Goal: Task Accomplishment & Management: Manage account settings

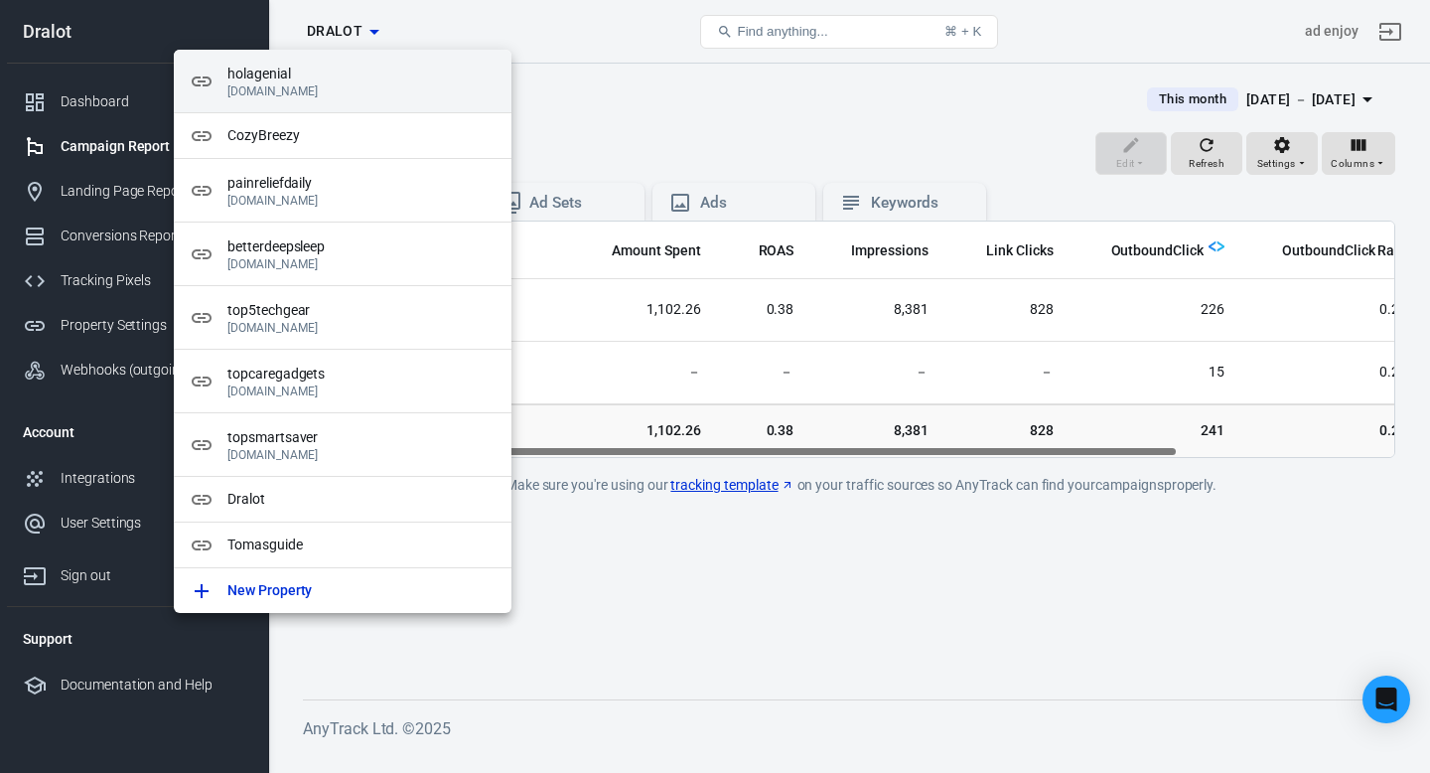
scroll to position [0, 152]
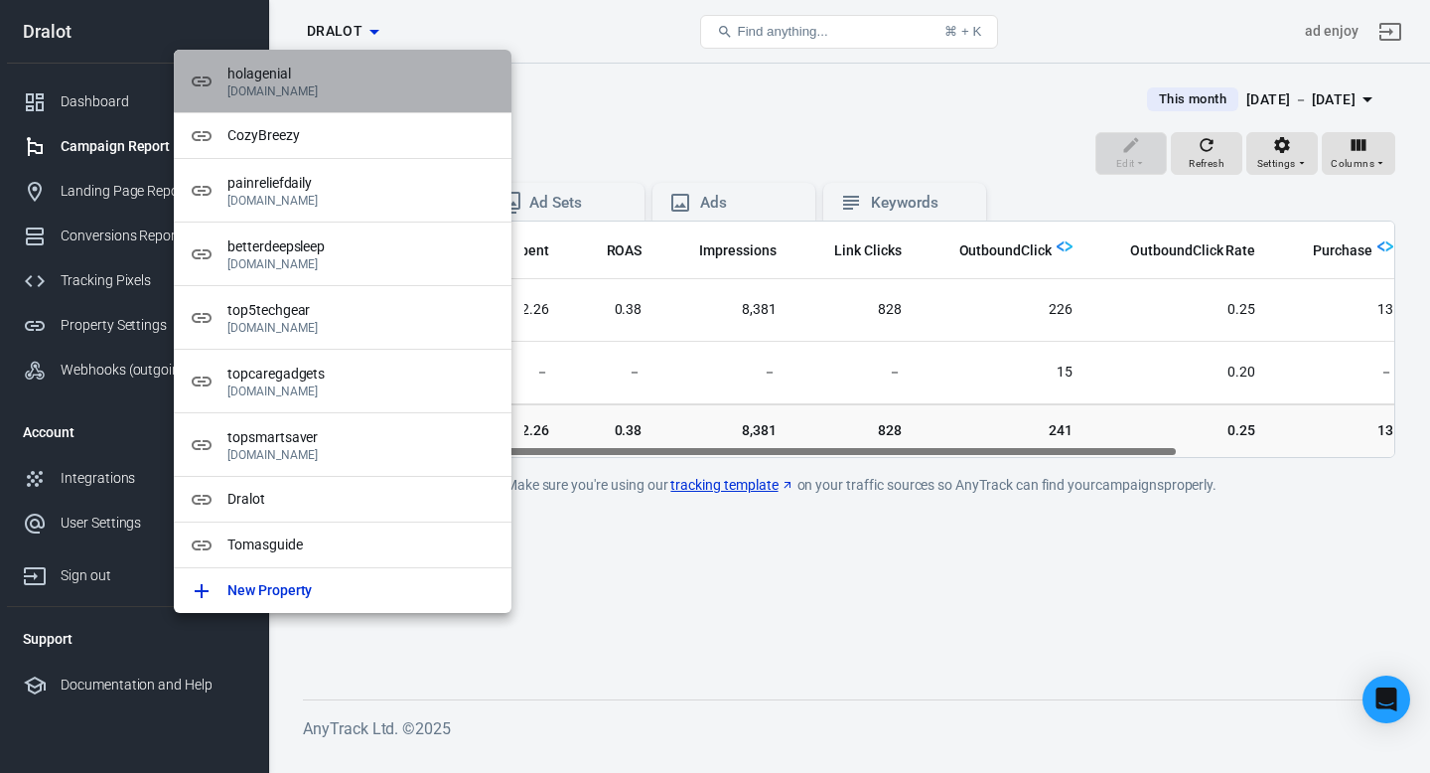
click at [363, 92] on p "[DOMAIN_NAME]" at bounding box center [361, 91] width 268 height 14
radio input "true"
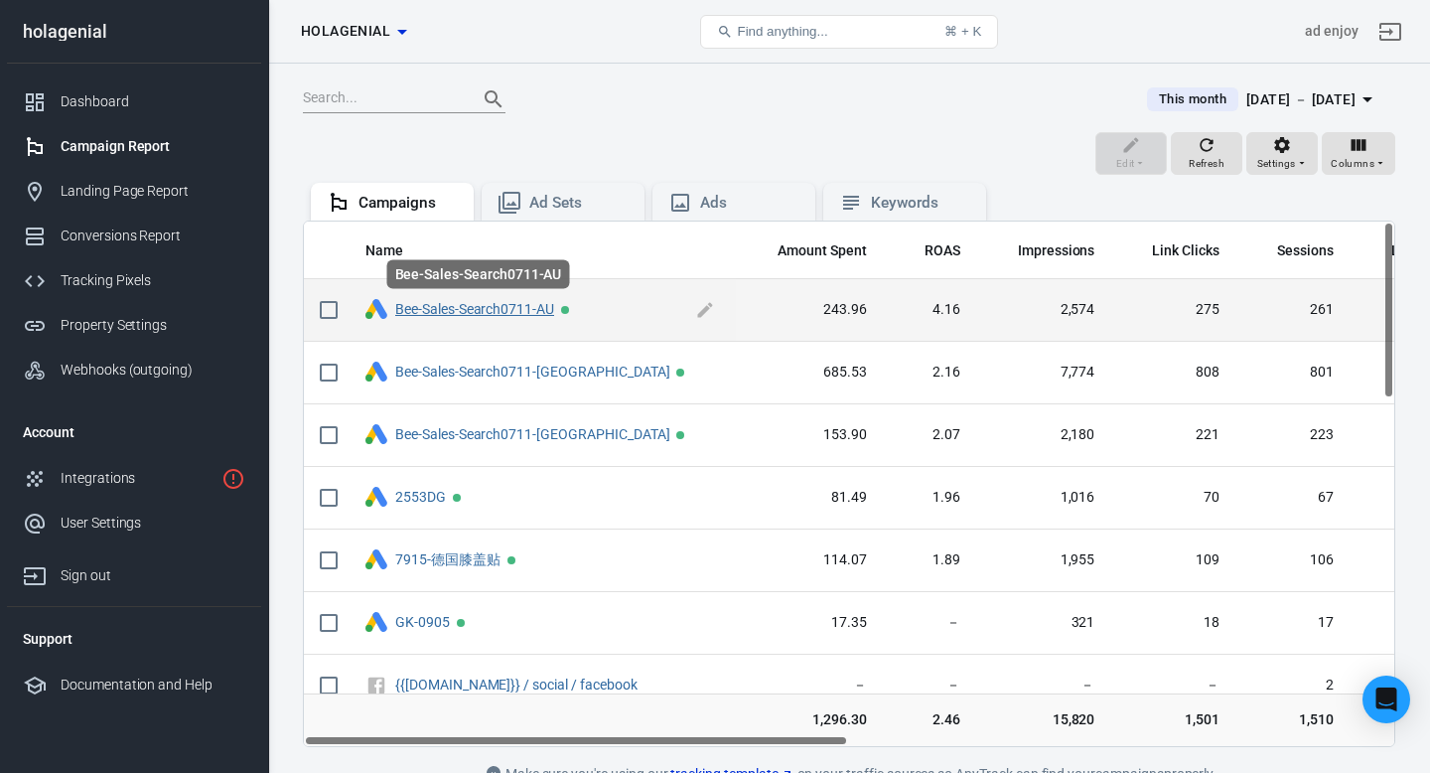
click at [448, 312] on link "Bee-Sales-Search0711-AU" at bounding box center [474, 309] width 159 height 16
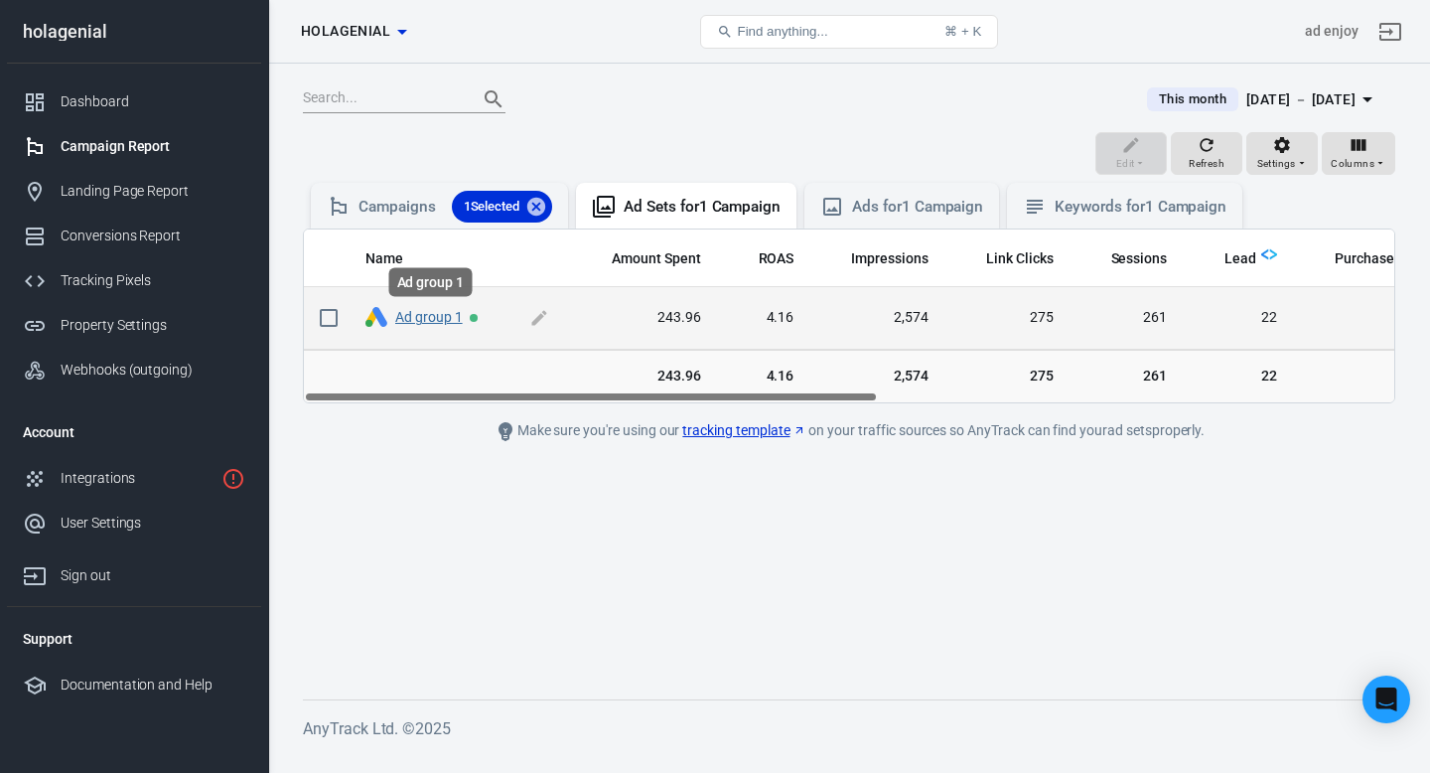
click at [445, 319] on link "Ad group 1" at bounding box center [429, 317] width 68 height 16
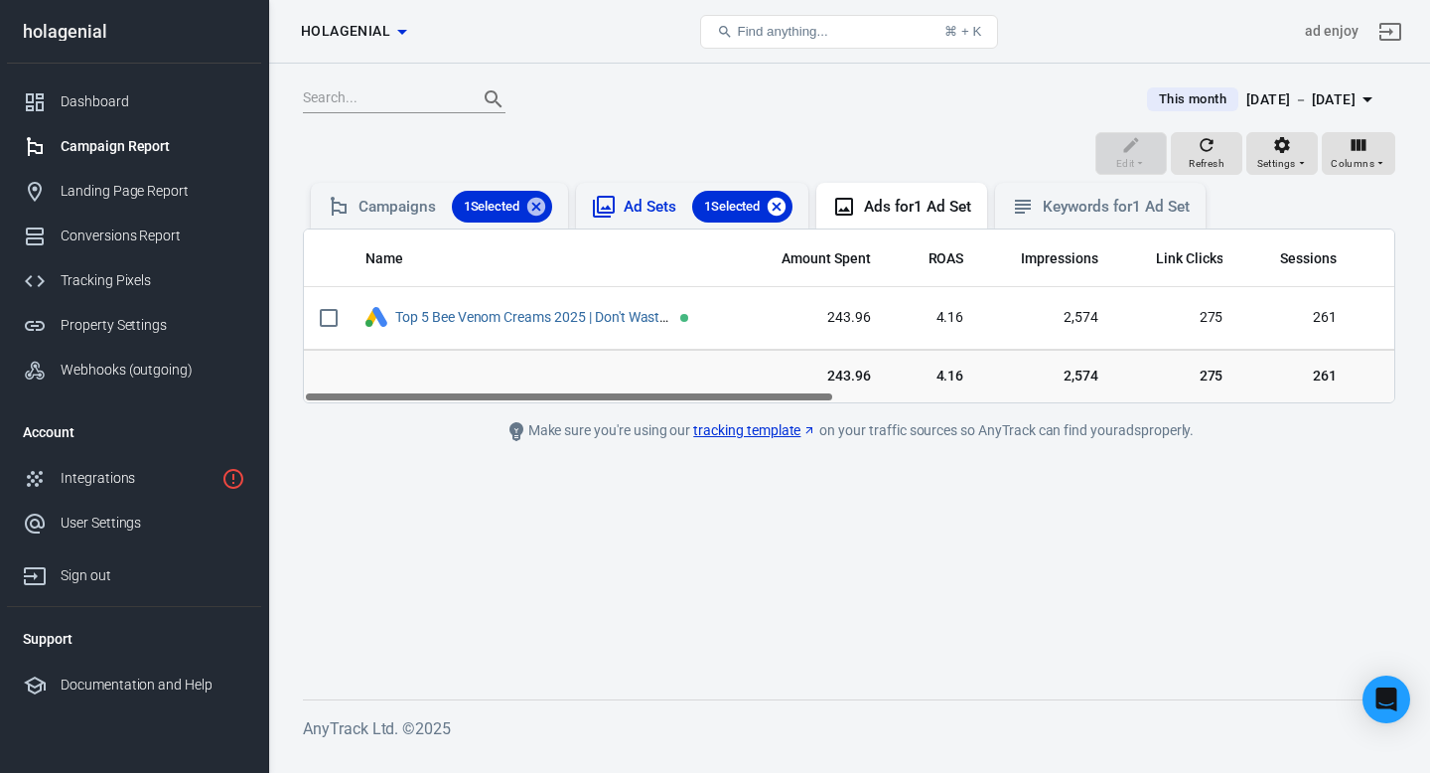
click at [787, 207] on icon at bounding box center [777, 207] width 22 height 22
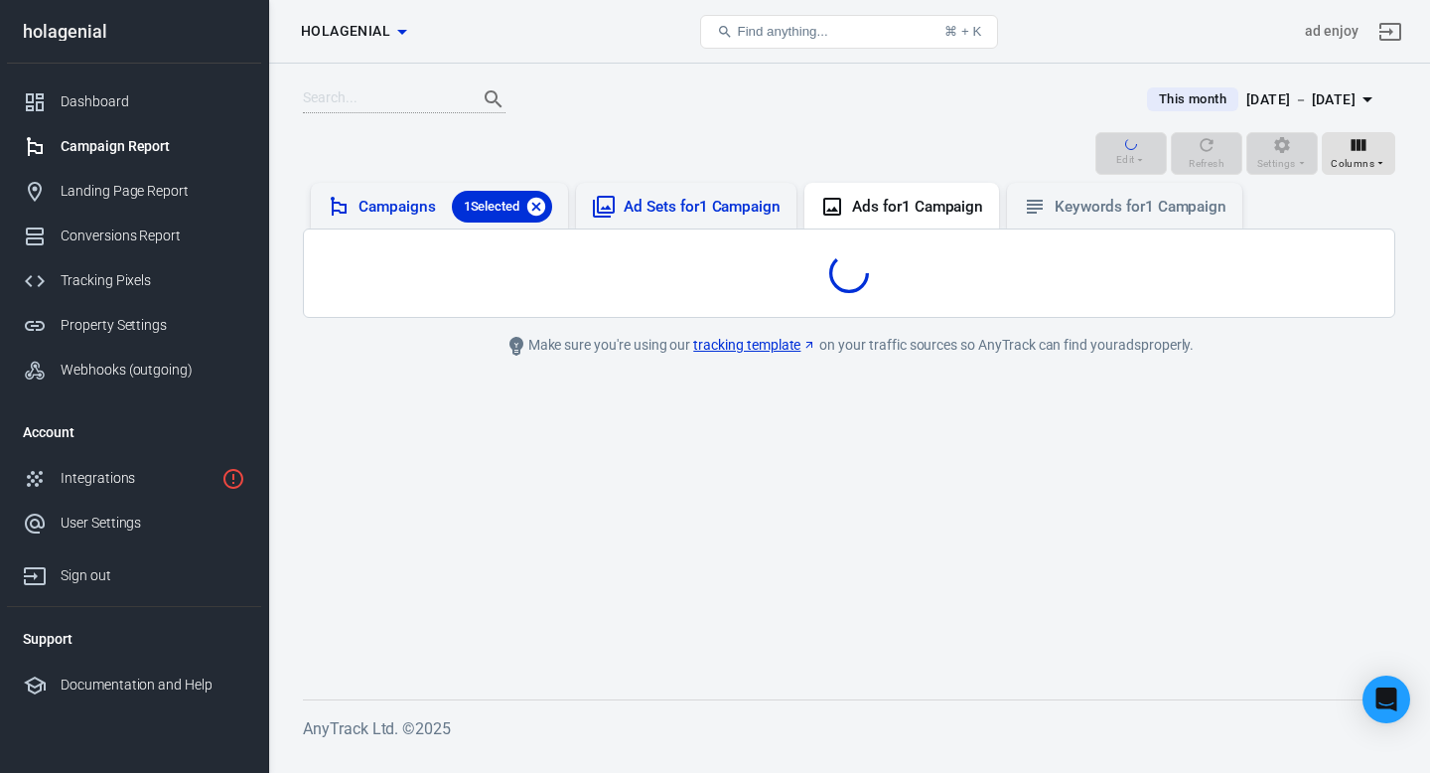
click at [545, 205] on icon at bounding box center [536, 207] width 18 height 18
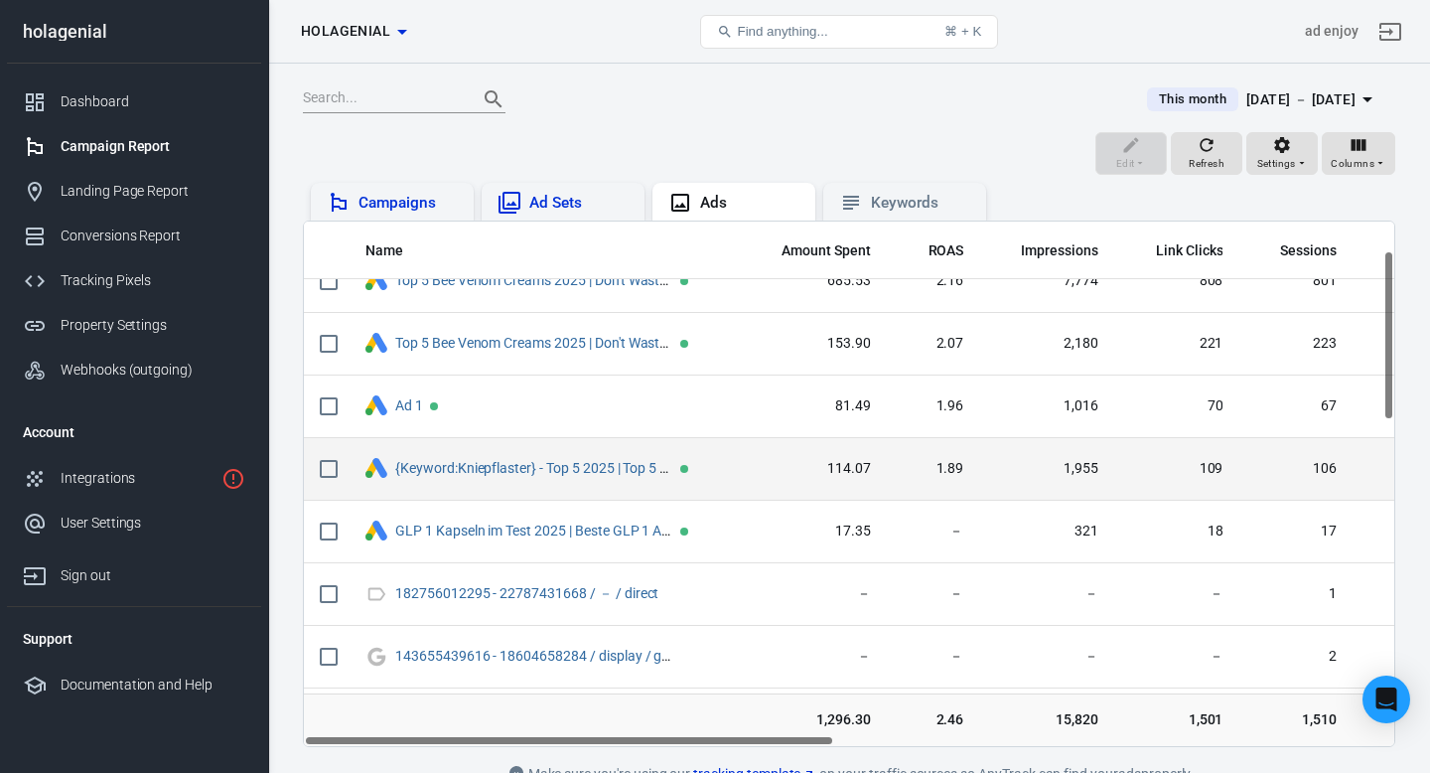
scroll to position [88, 0]
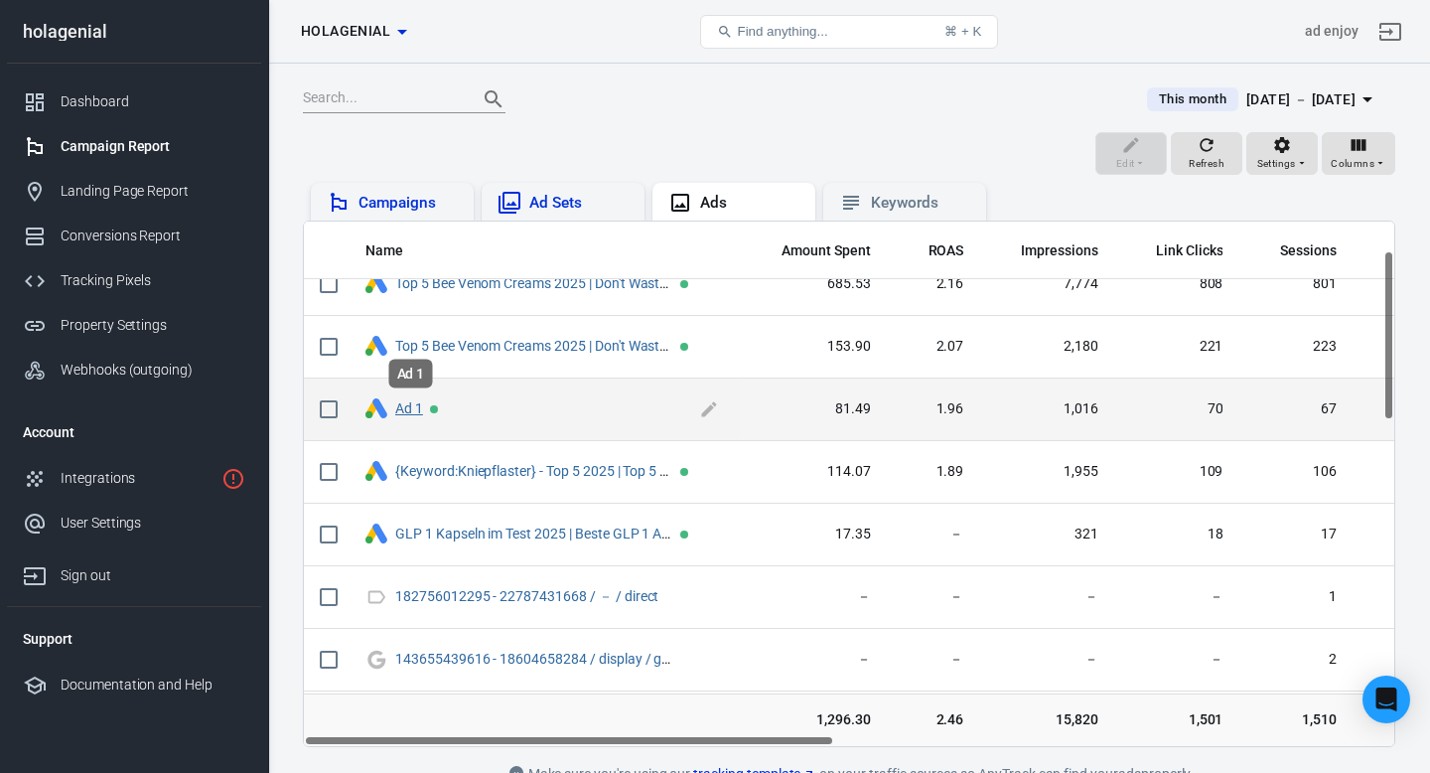
click at [400, 412] on link "Ad 1" at bounding box center [409, 408] width 28 height 16
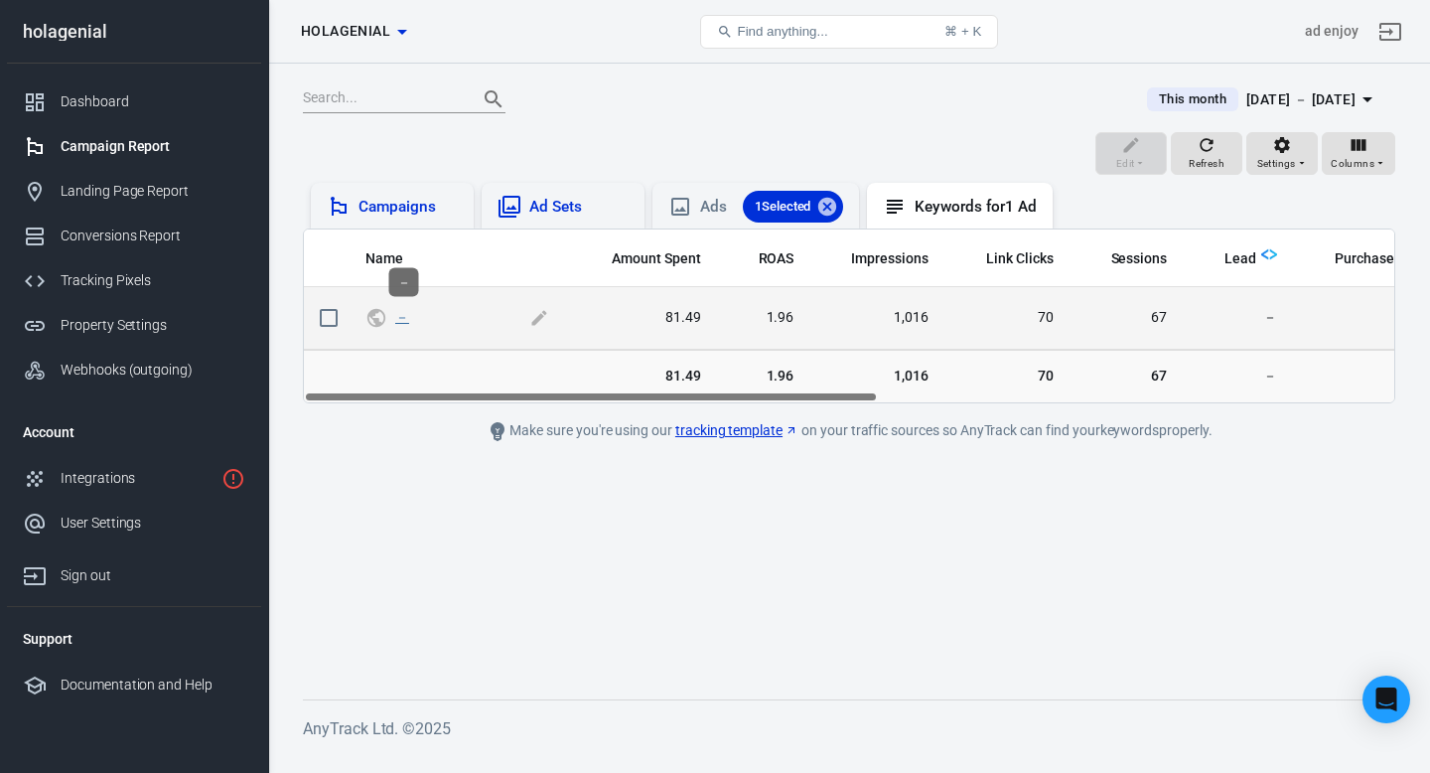
click at [404, 320] on link "－" at bounding box center [402, 317] width 14 height 16
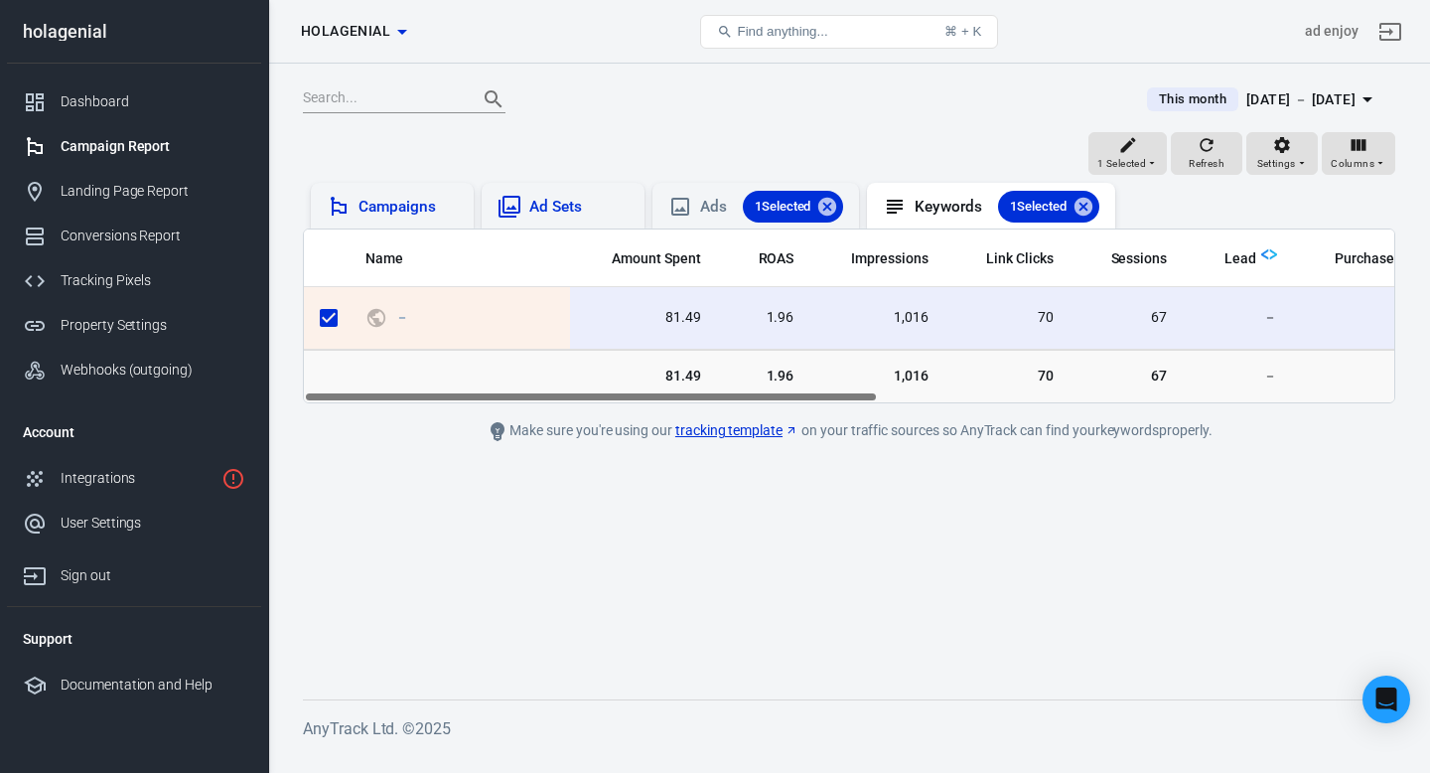
click at [539, 467] on main "This month [DATE] － [DATE] 1 Selected Refresh Settings Columns Campaigns Ad Set…" at bounding box center [849, 375] width 1093 height 584
click at [569, 466] on main "This month [DATE] － [DATE] 1 Selected Refresh Settings Columns Campaigns Ad Set…" at bounding box center [849, 375] width 1093 height 584
click at [1092, 207] on icon at bounding box center [1084, 207] width 22 height 22
checkbox input "false"
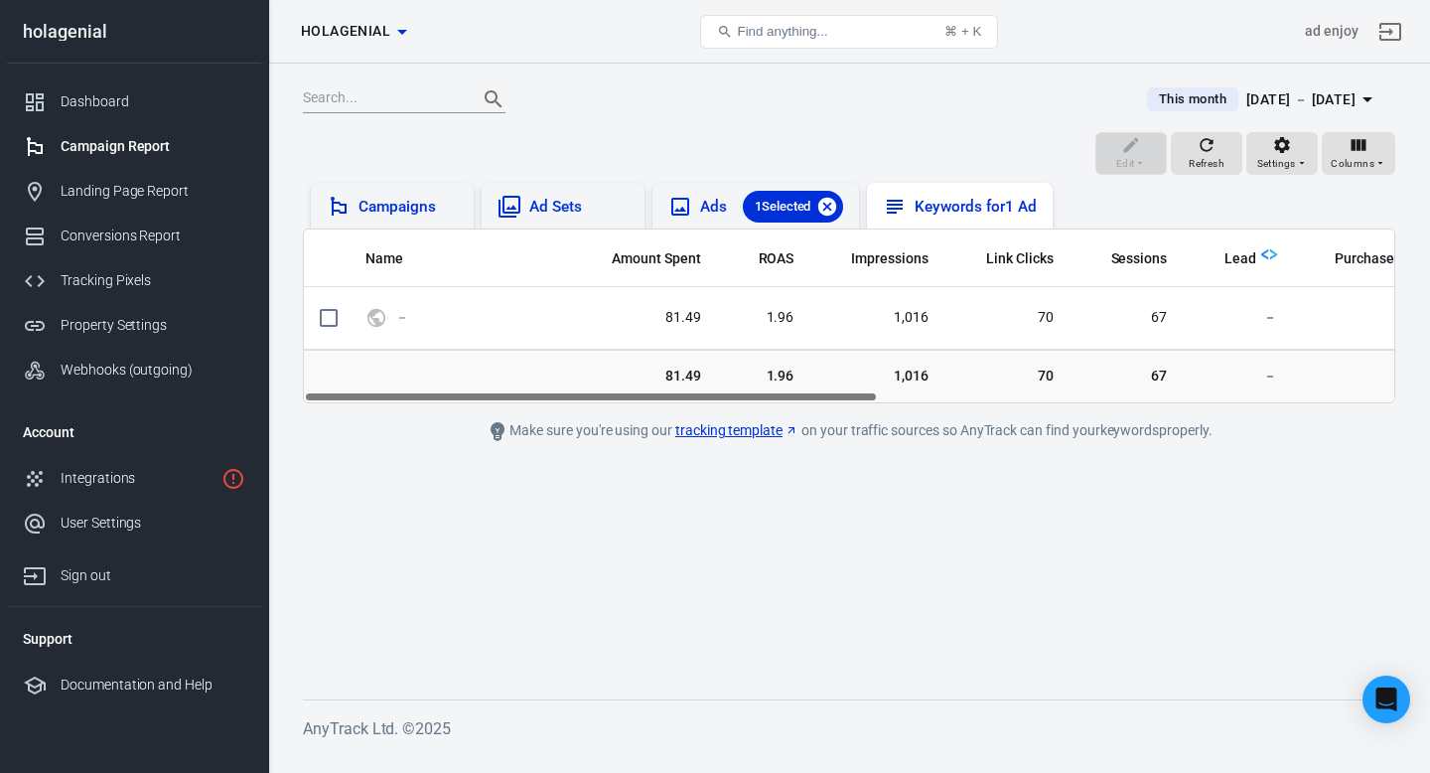
click at [832, 213] on icon at bounding box center [827, 207] width 18 height 18
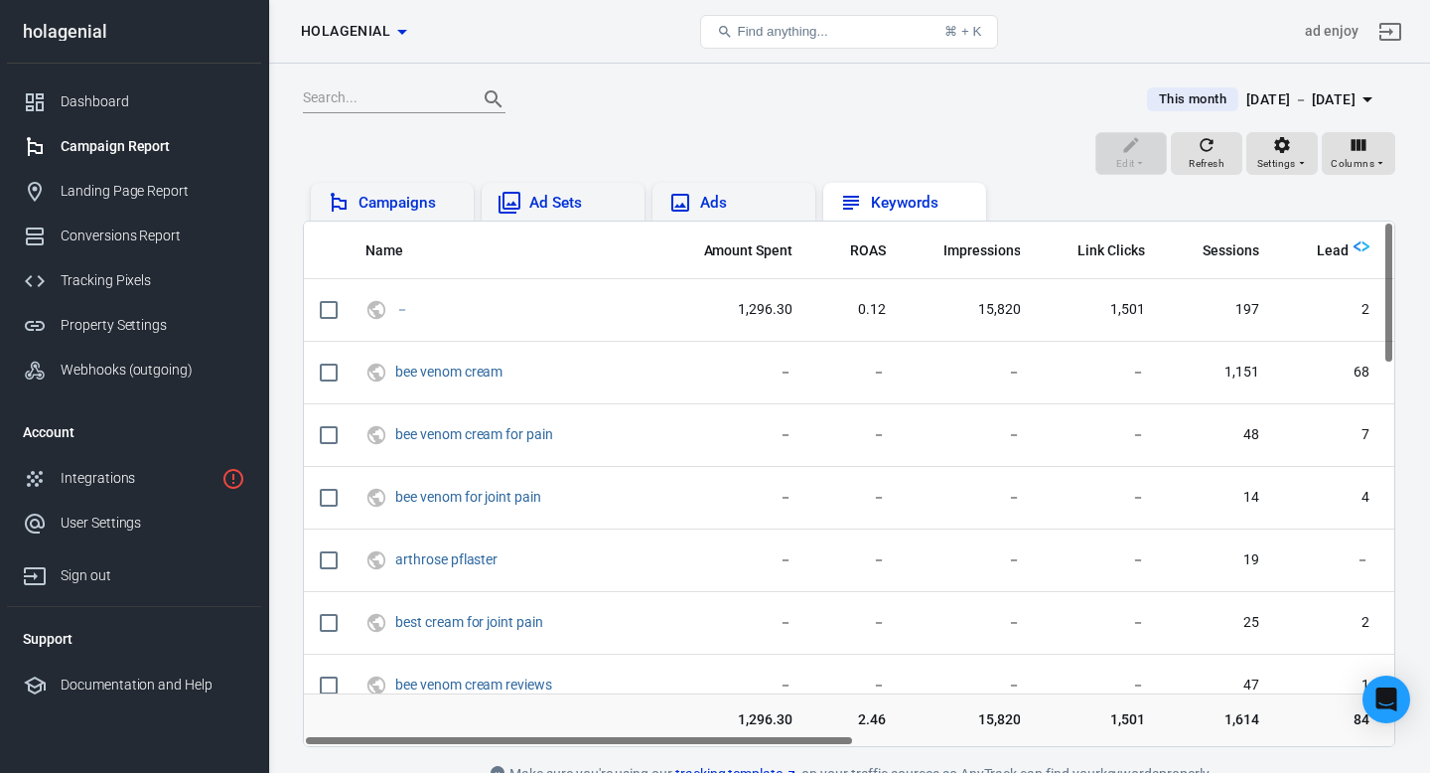
click at [410, 205] on div "Campaigns" at bounding box center [408, 203] width 99 height 21
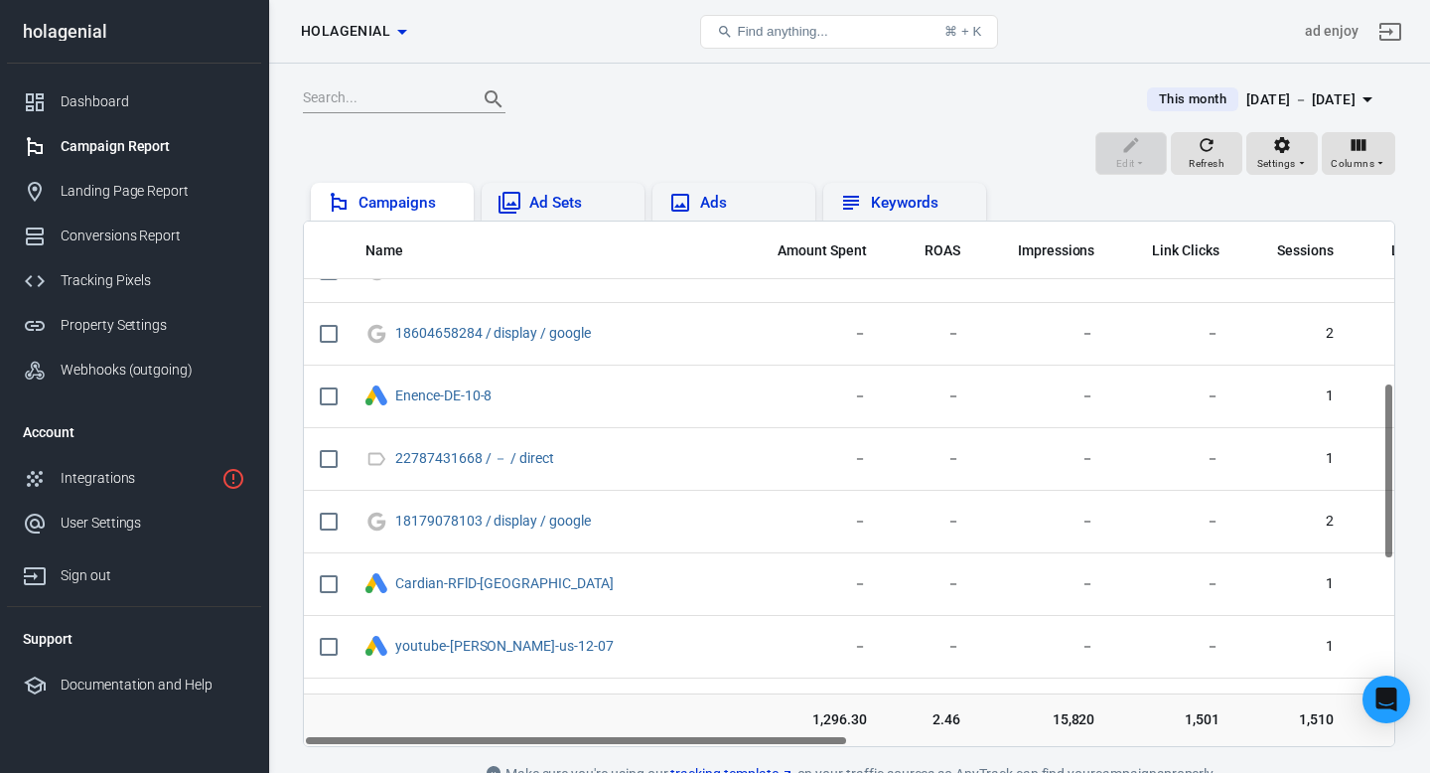
scroll to position [479, 0]
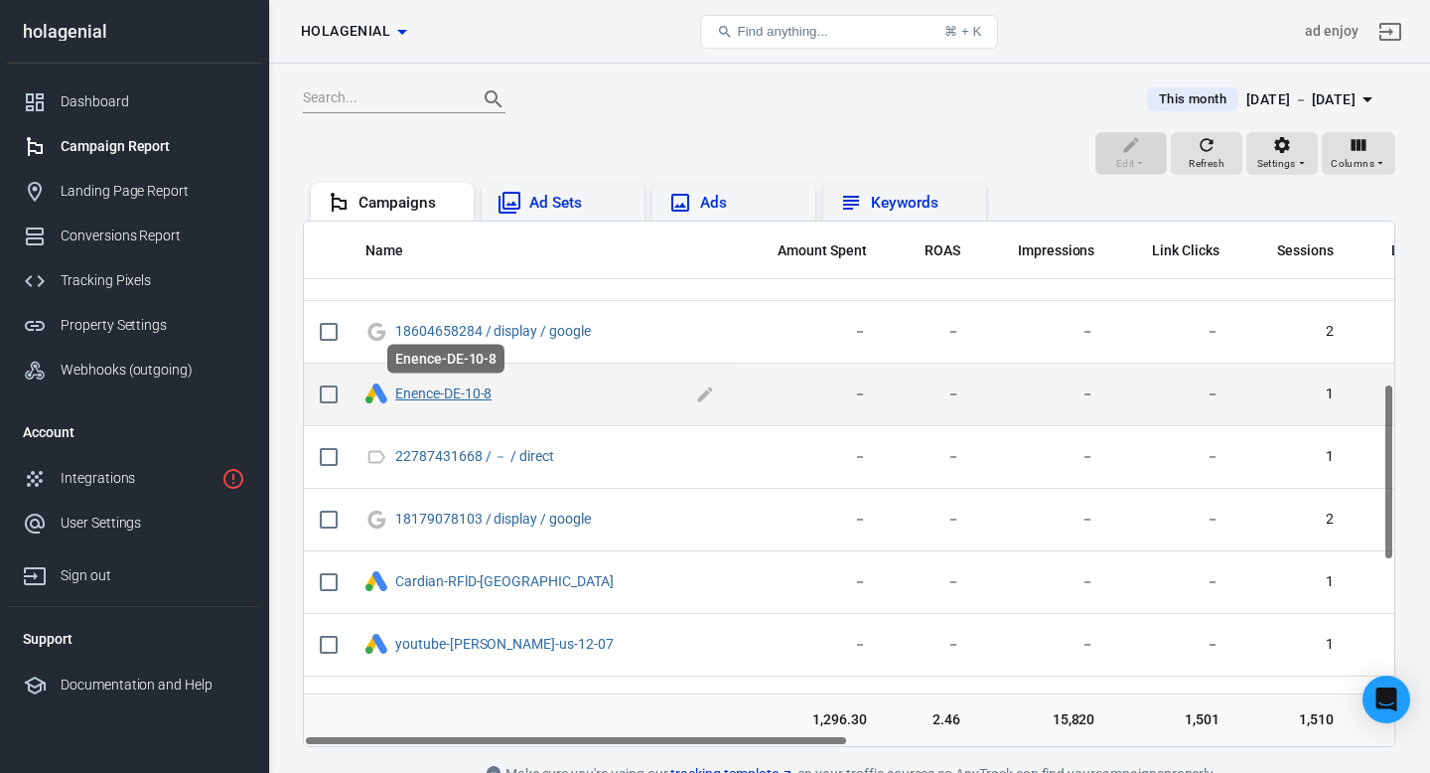
click at [434, 396] on link "Enence-DE-10-8" at bounding box center [443, 393] width 96 height 16
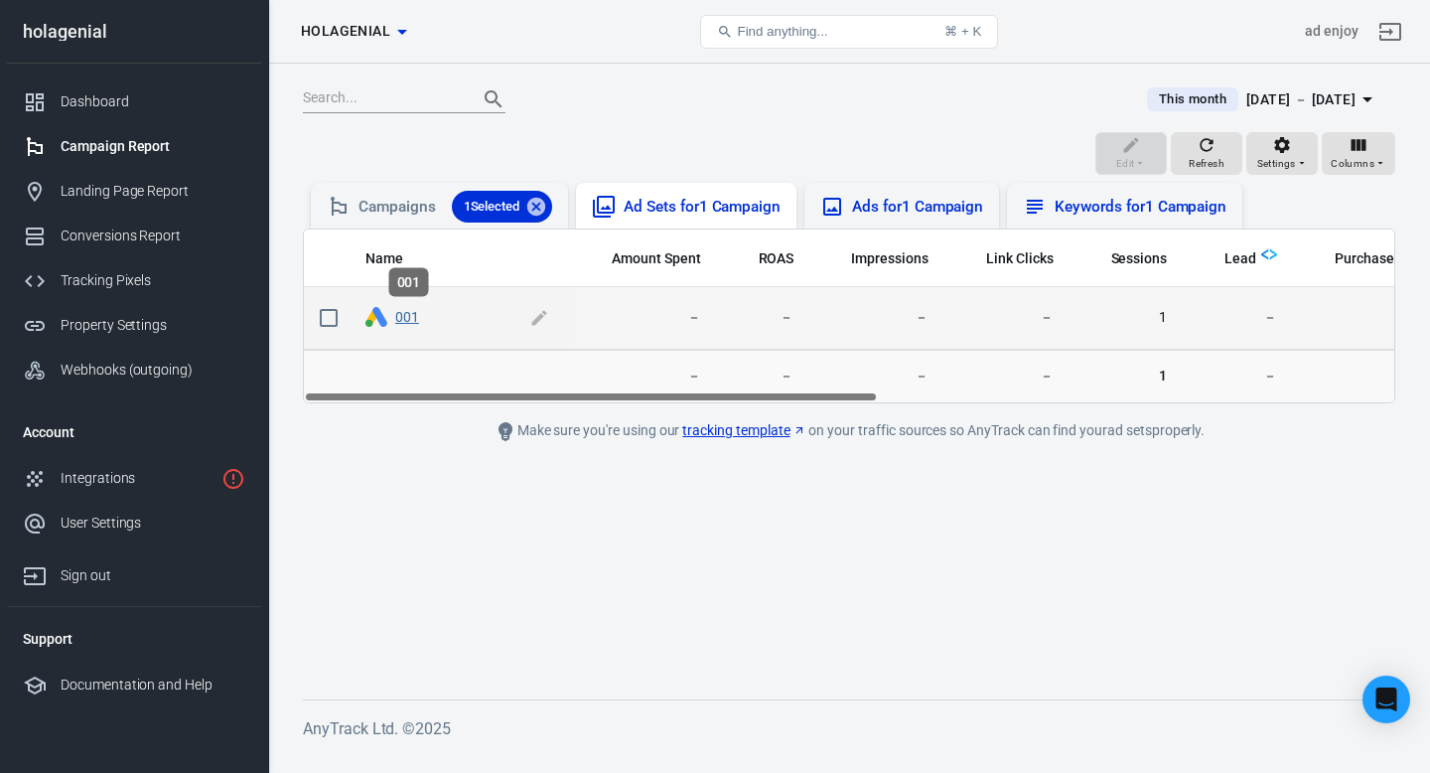
click at [401, 321] on link "001" at bounding box center [407, 317] width 24 height 16
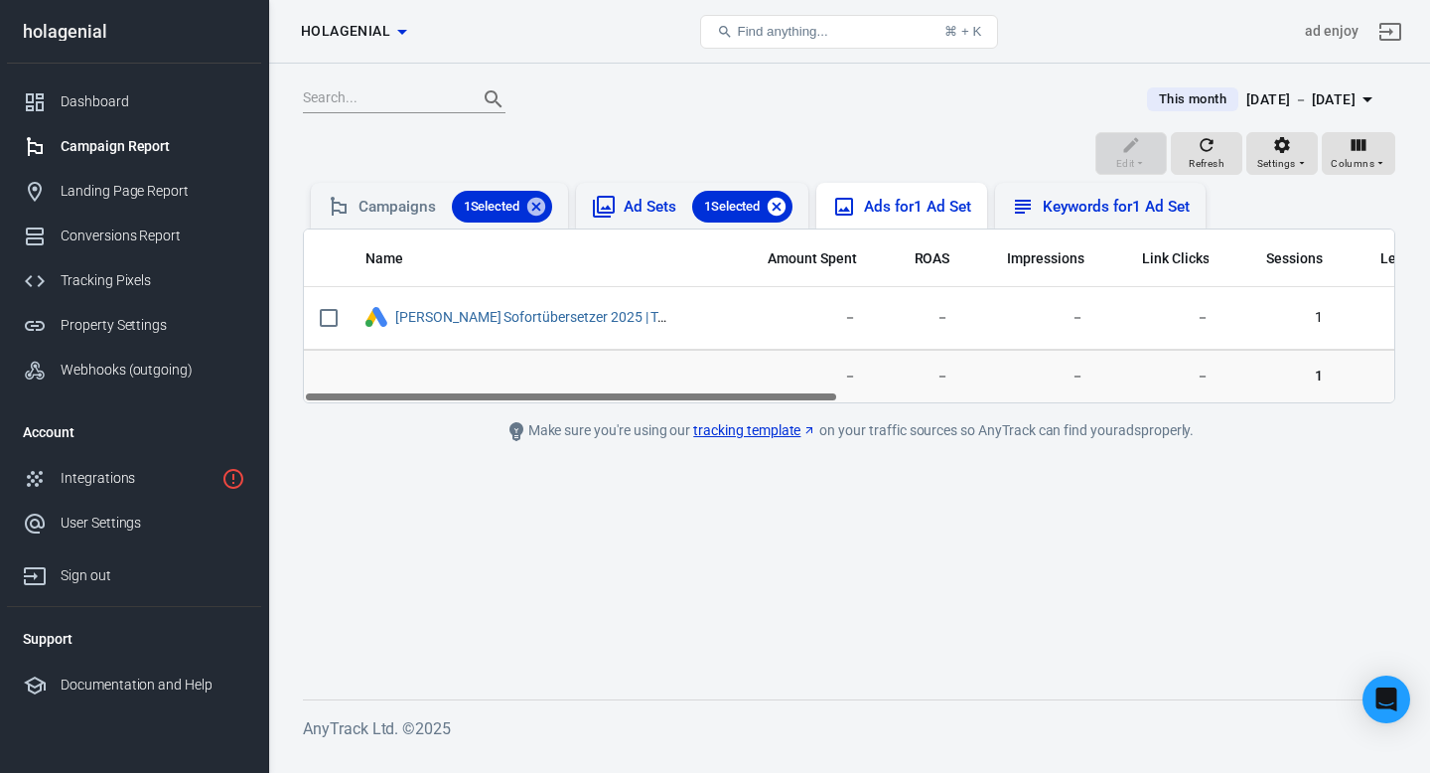
click at [780, 196] on icon at bounding box center [777, 207] width 22 height 22
click at [547, 207] on icon at bounding box center [536, 207] width 22 height 22
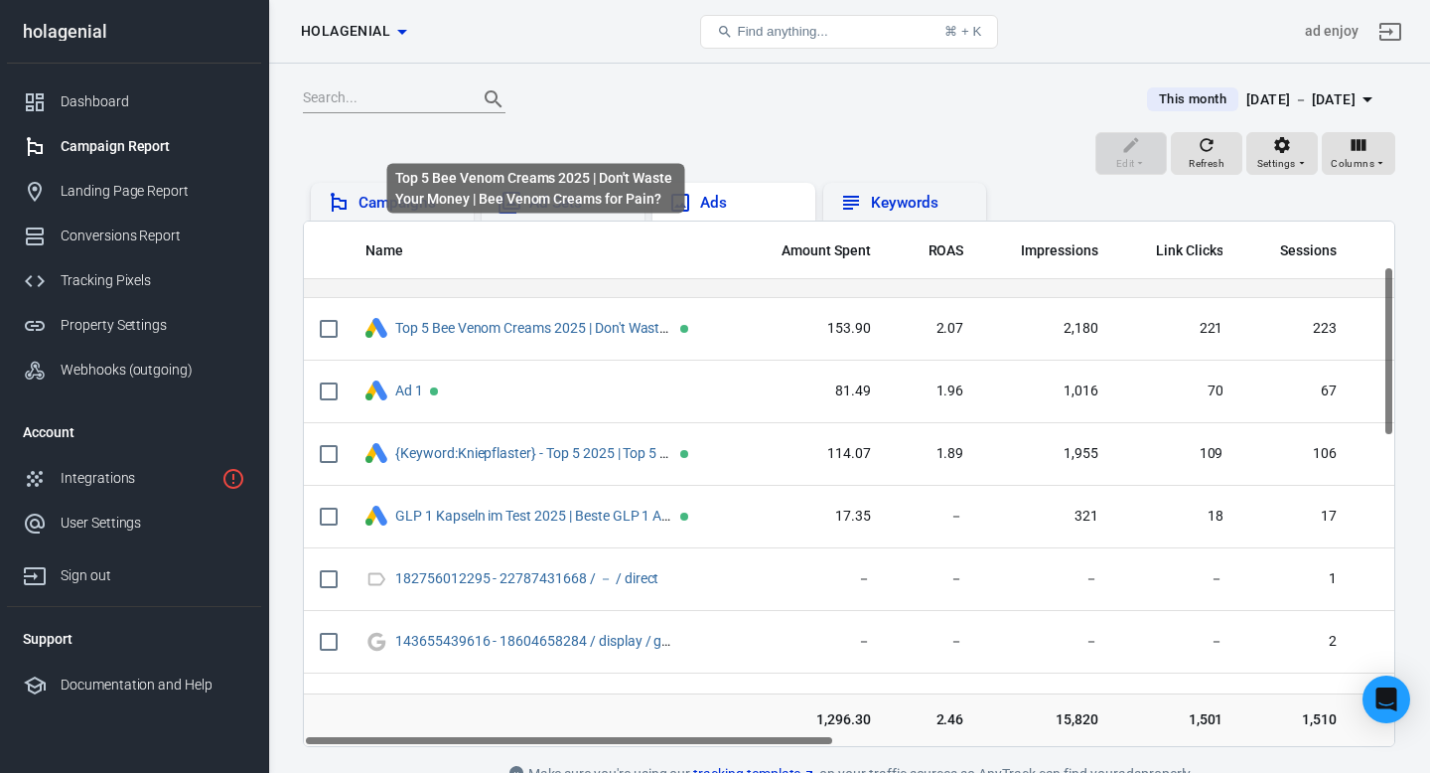
scroll to position [162, 0]
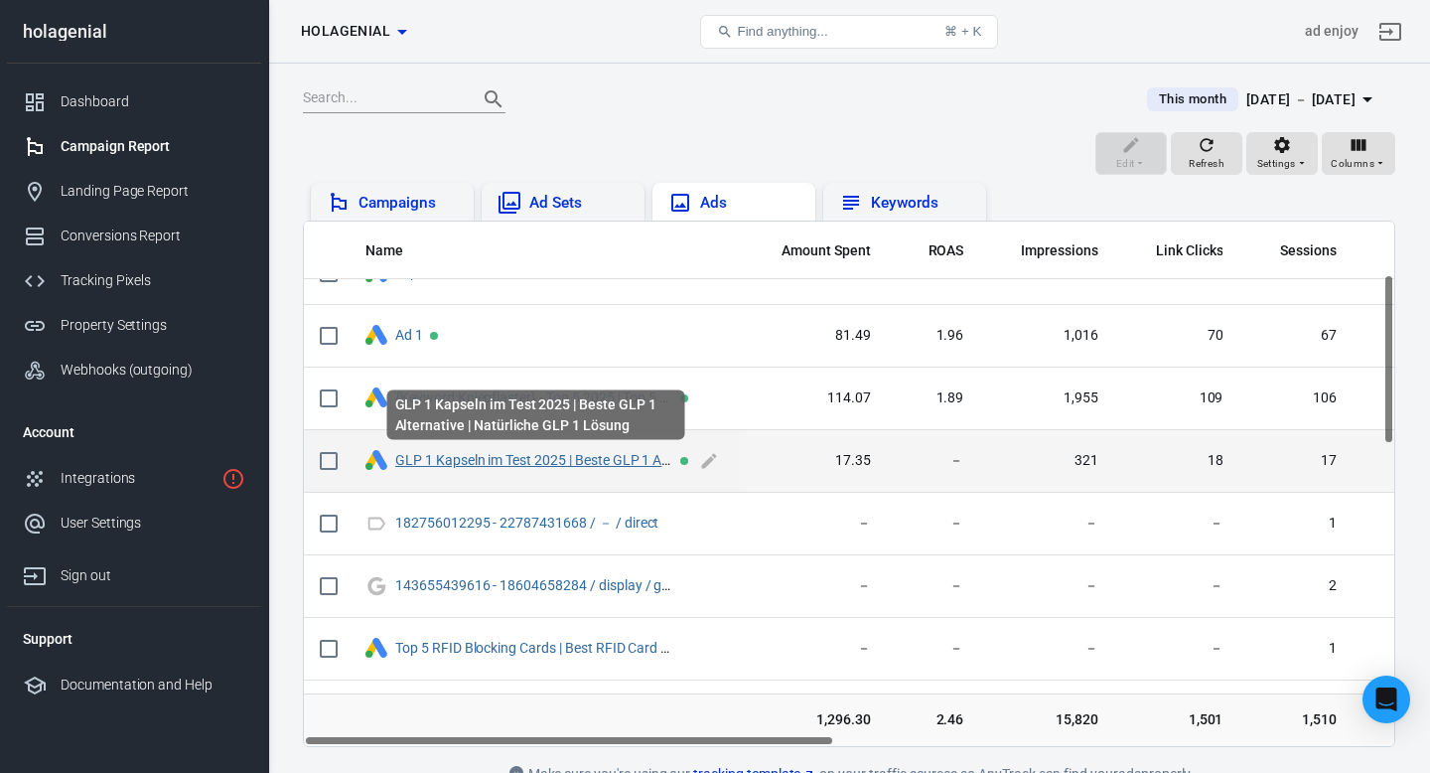
click at [552, 464] on link "GLP 1 Kapseln im Test 2025 | Beste GLP 1 Alternative | Natürliche GLP 1 Lösung" at bounding box center [638, 460] width 486 height 16
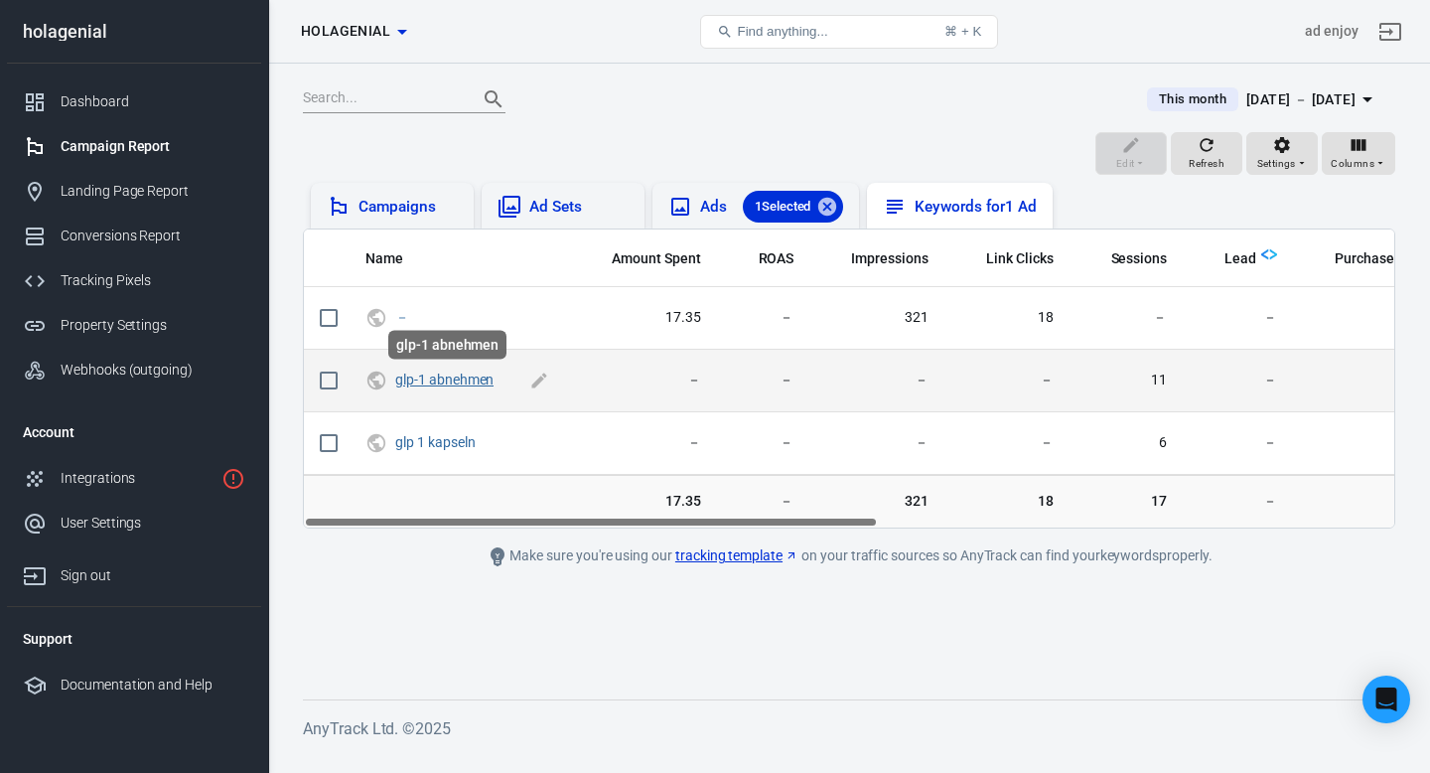
click at [448, 384] on link "glp-1 abnehmen" at bounding box center [444, 379] width 98 height 16
checkbox input "true"
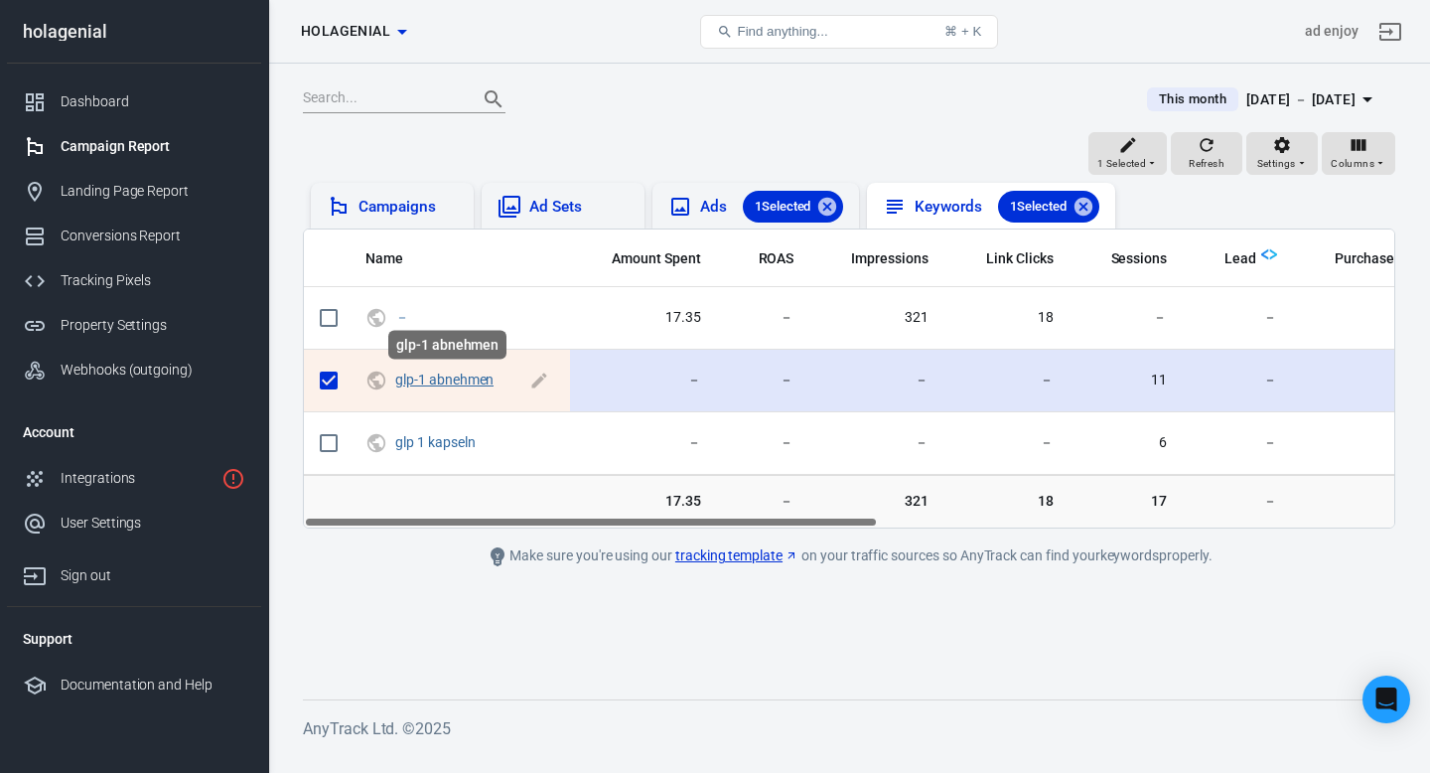
click at [448, 384] on link "glp-1 abnehmen" at bounding box center [444, 379] width 98 height 16
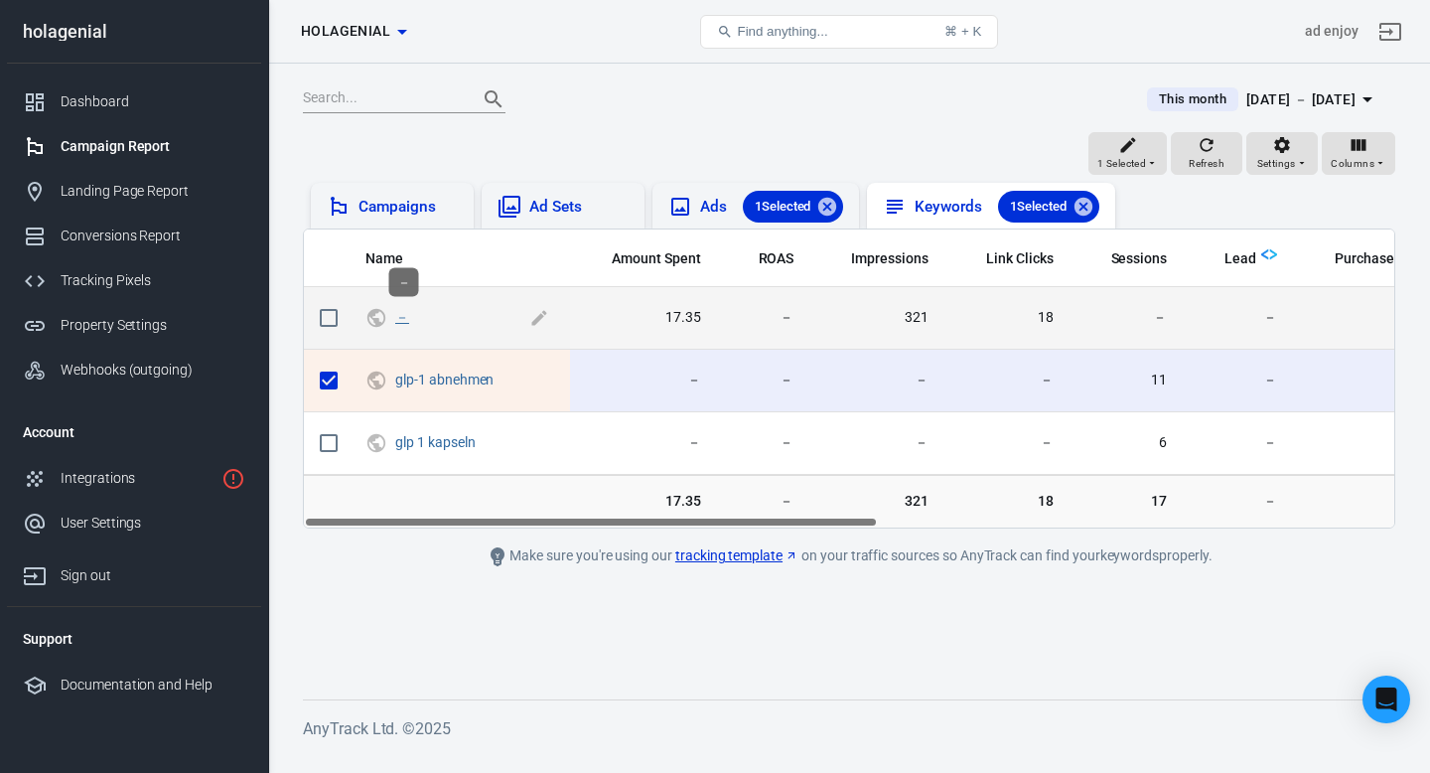
click at [404, 319] on link "－" at bounding box center [402, 317] width 14 height 16
checkbox input "true"
checkbox input "false"
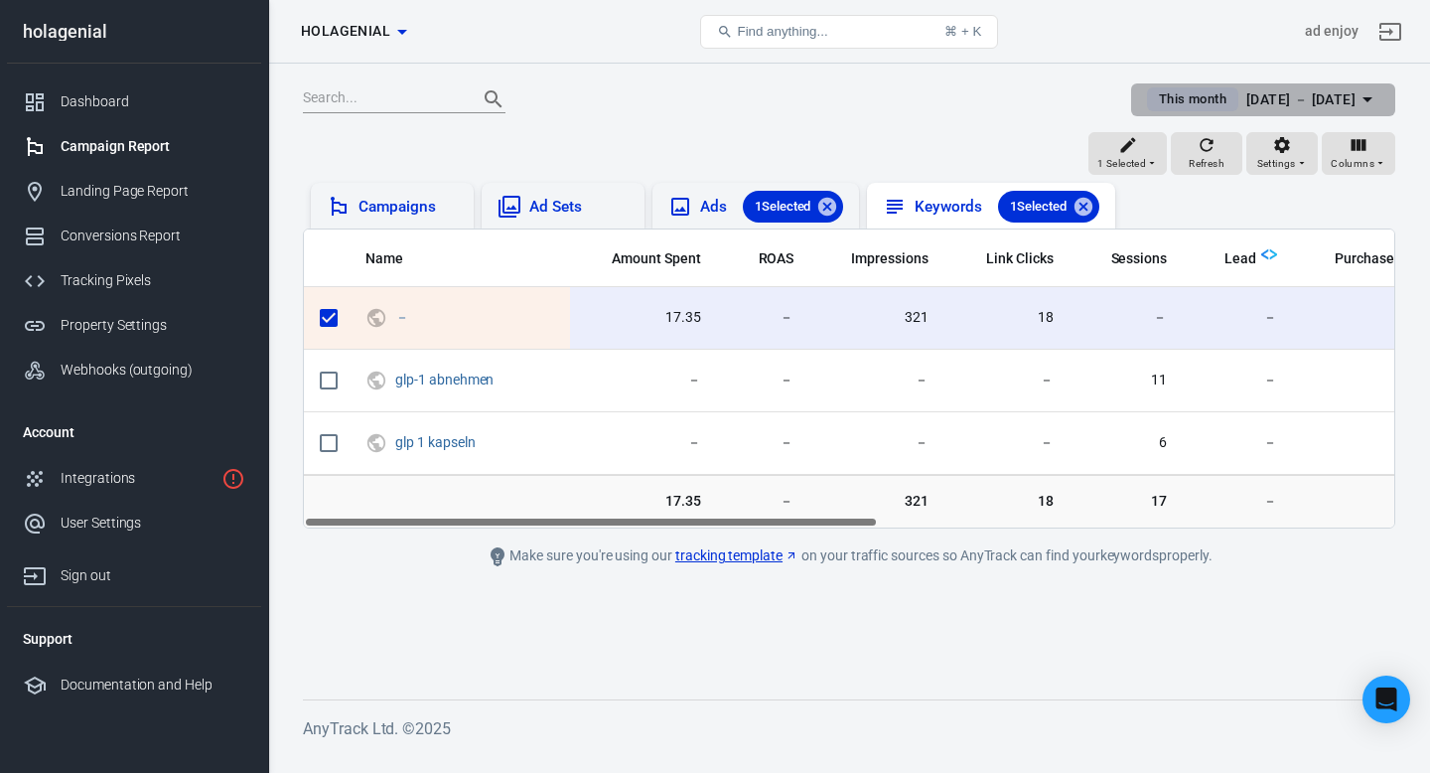
click at [1362, 101] on icon "button" at bounding box center [1368, 99] width 24 height 24
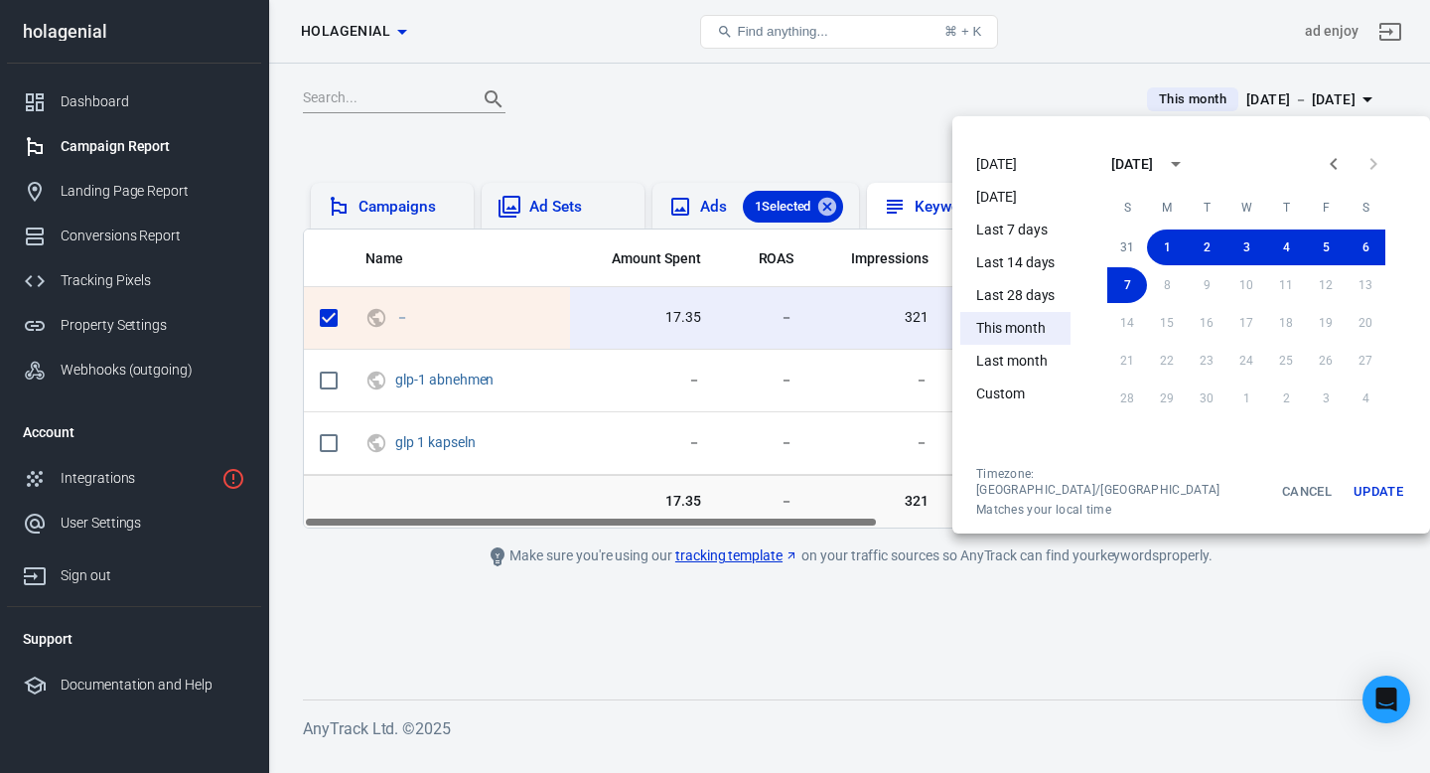
click at [1013, 263] on li "Last 14 days" at bounding box center [1015, 262] width 110 height 33
click at [965, 619] on div at bounding box center [715, 386] width 1430 height 773
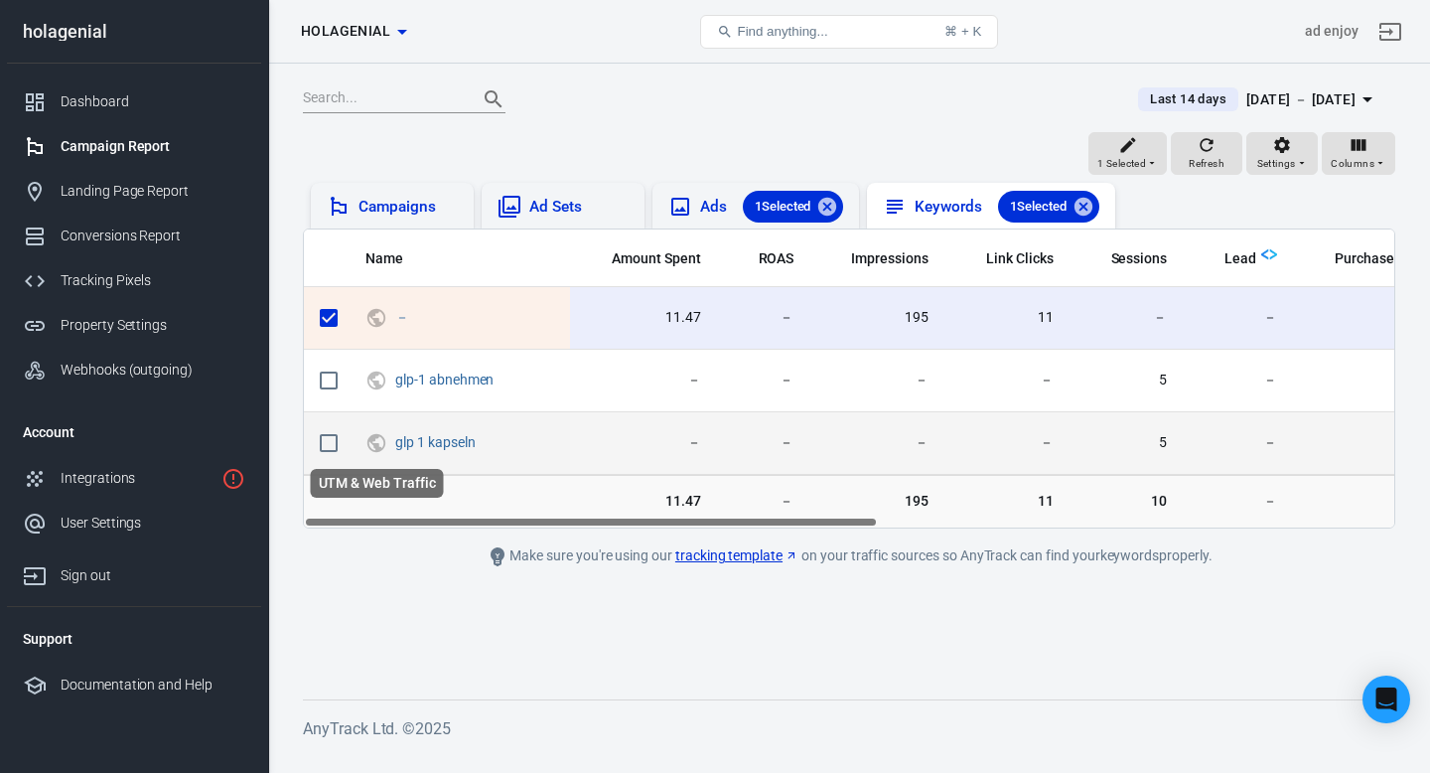
click at [379, 446] on icon "UTM & Web Traffic" at bounding box center [377, 443] width 22 height 24
click at [421, 446] on link "glp 1 kapseln" at bounding box center [434, 442] width 79 height 16
checkbox input "false"
checkbox input "true"
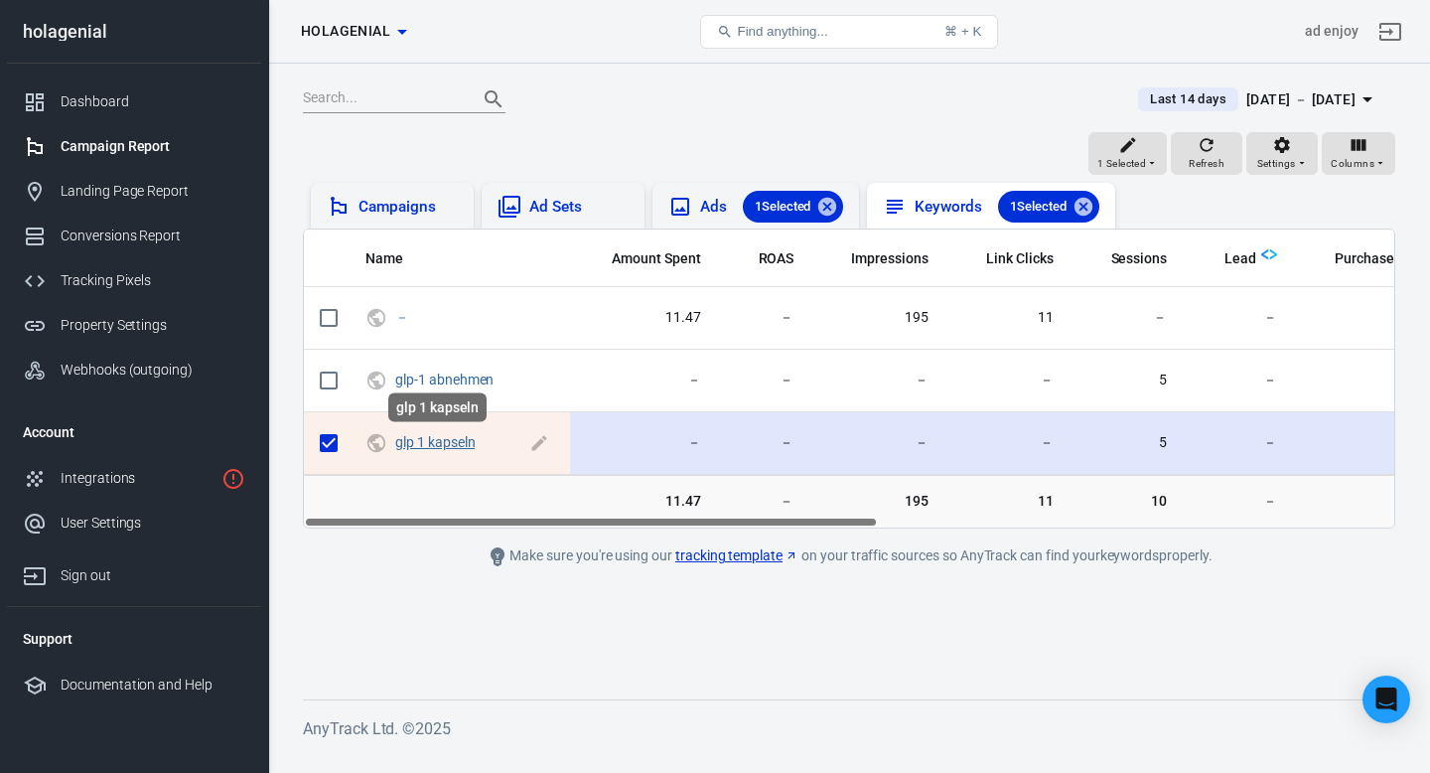
click at [435, 443] on link "glp 1 kapseln" at bounding box center [434, 442] width 79 height 16
click at [439, 443] on link "glp 1 kapseln" at bounding box center [434, 442] width 79 height 16
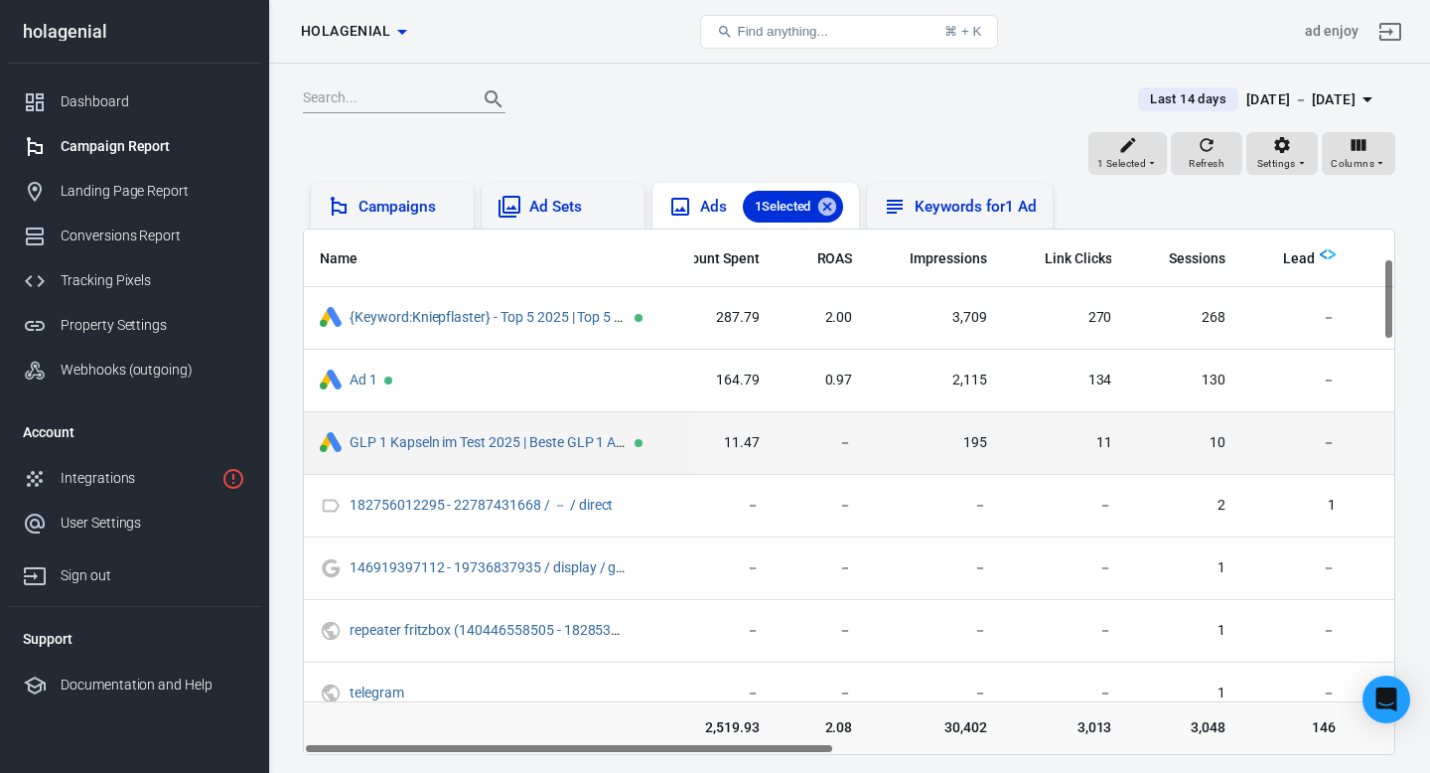
scroll to position [188, 0]
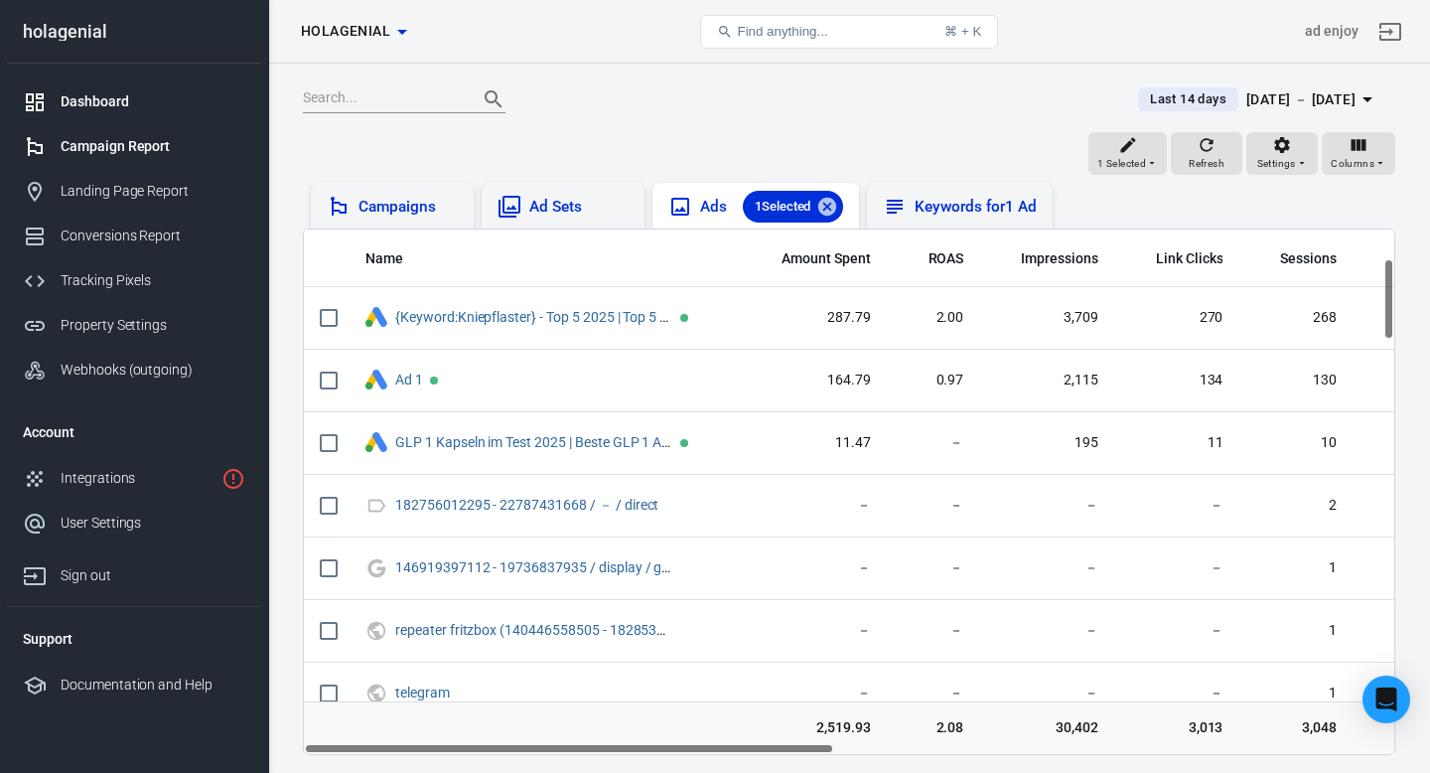
click at [100, 100] on div "Dashboard" at bounding box center [153, 101] width 185 height 21
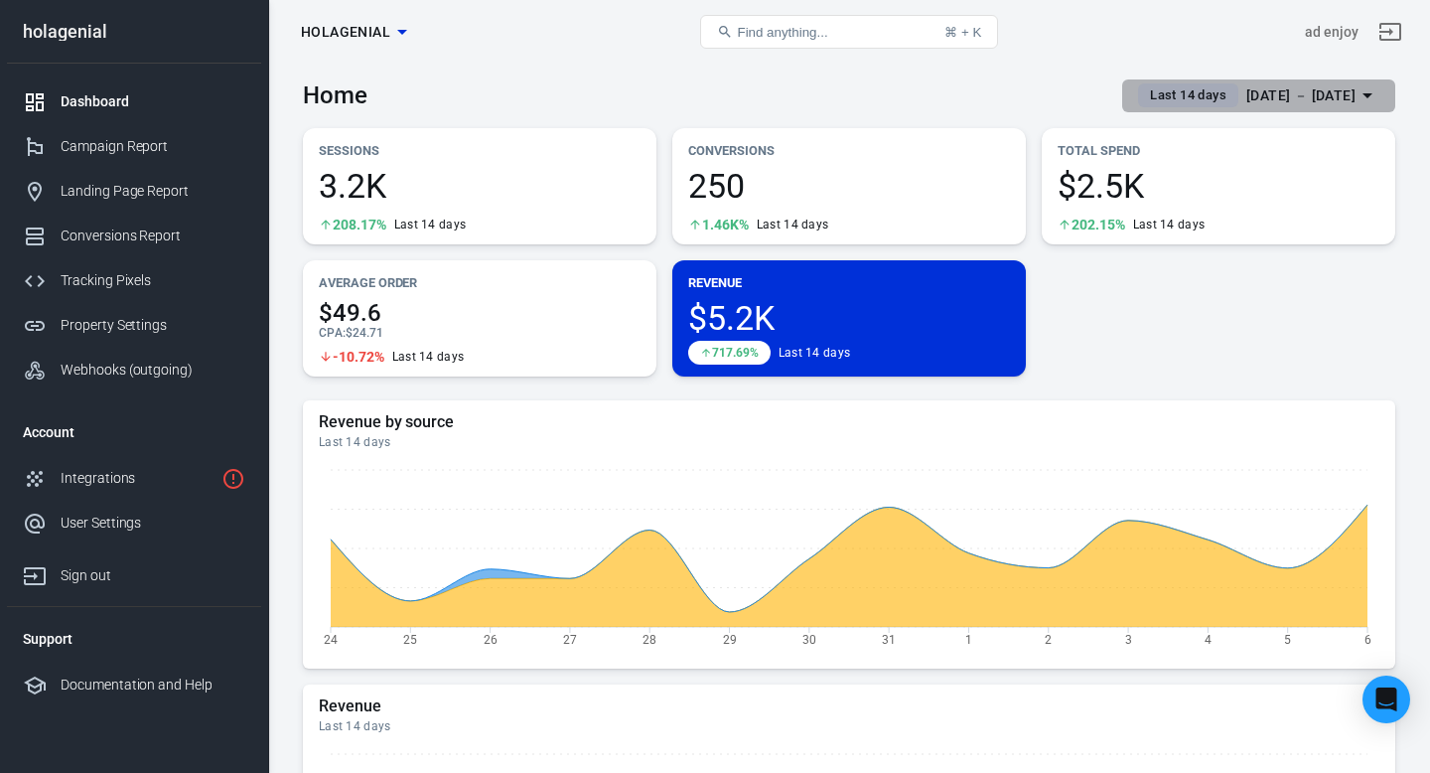
click at [1163, 100] on span "Last 14 days" at bounding box center [1188, 95] width 92 height 20
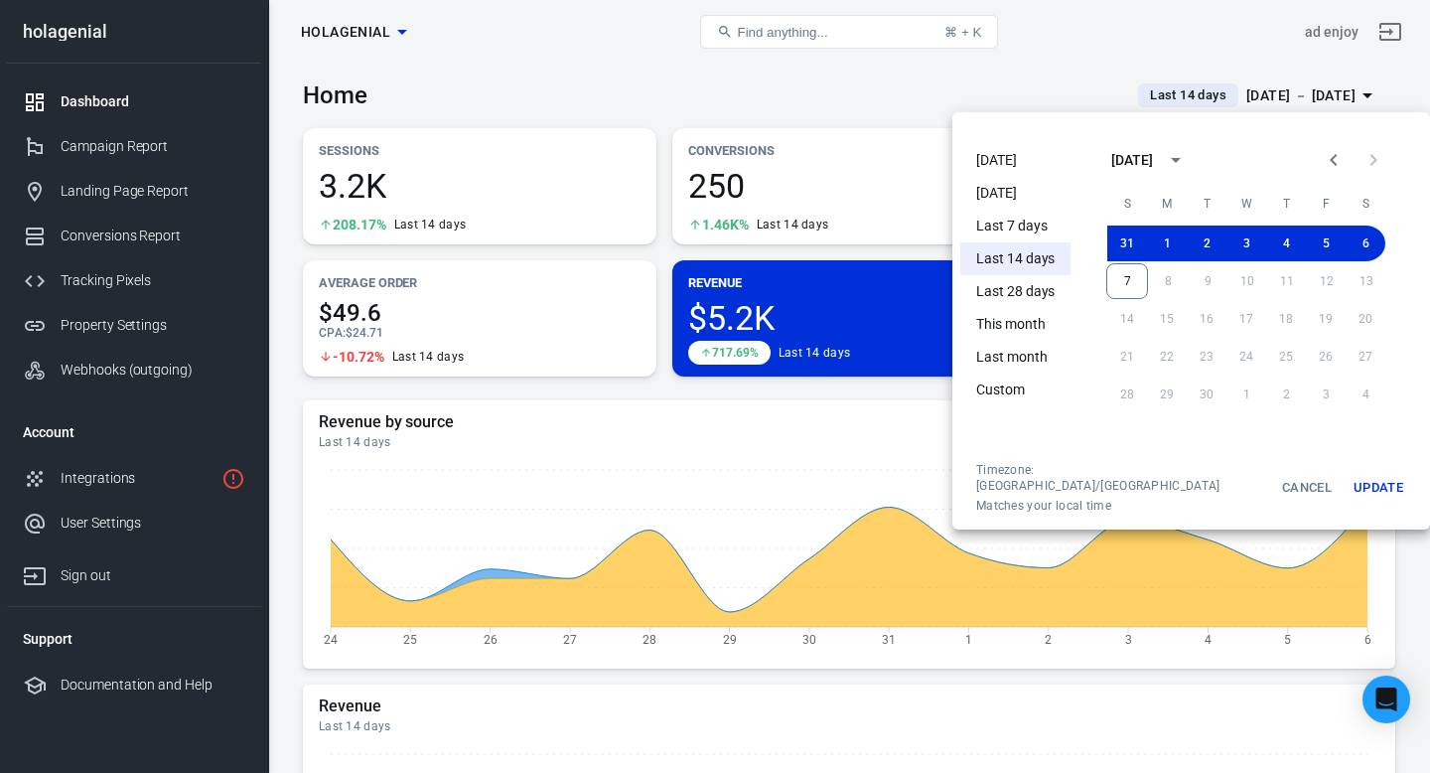
click at [1041, 221] on li "Last 7 days" at bounding box center [1015, 226] width 110 height 33
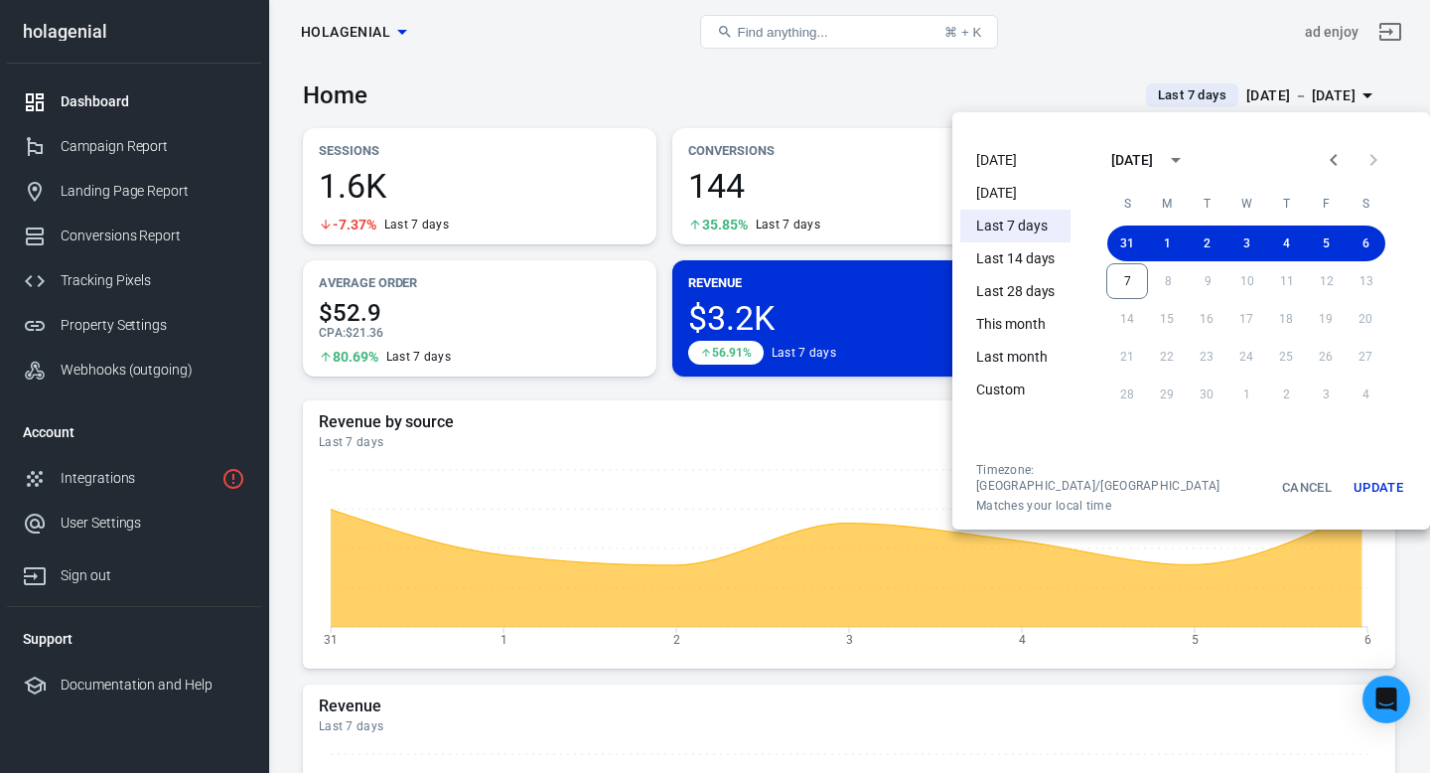
click at [932, 60] on div at bounding box center [715, 386] width 1430 height 773
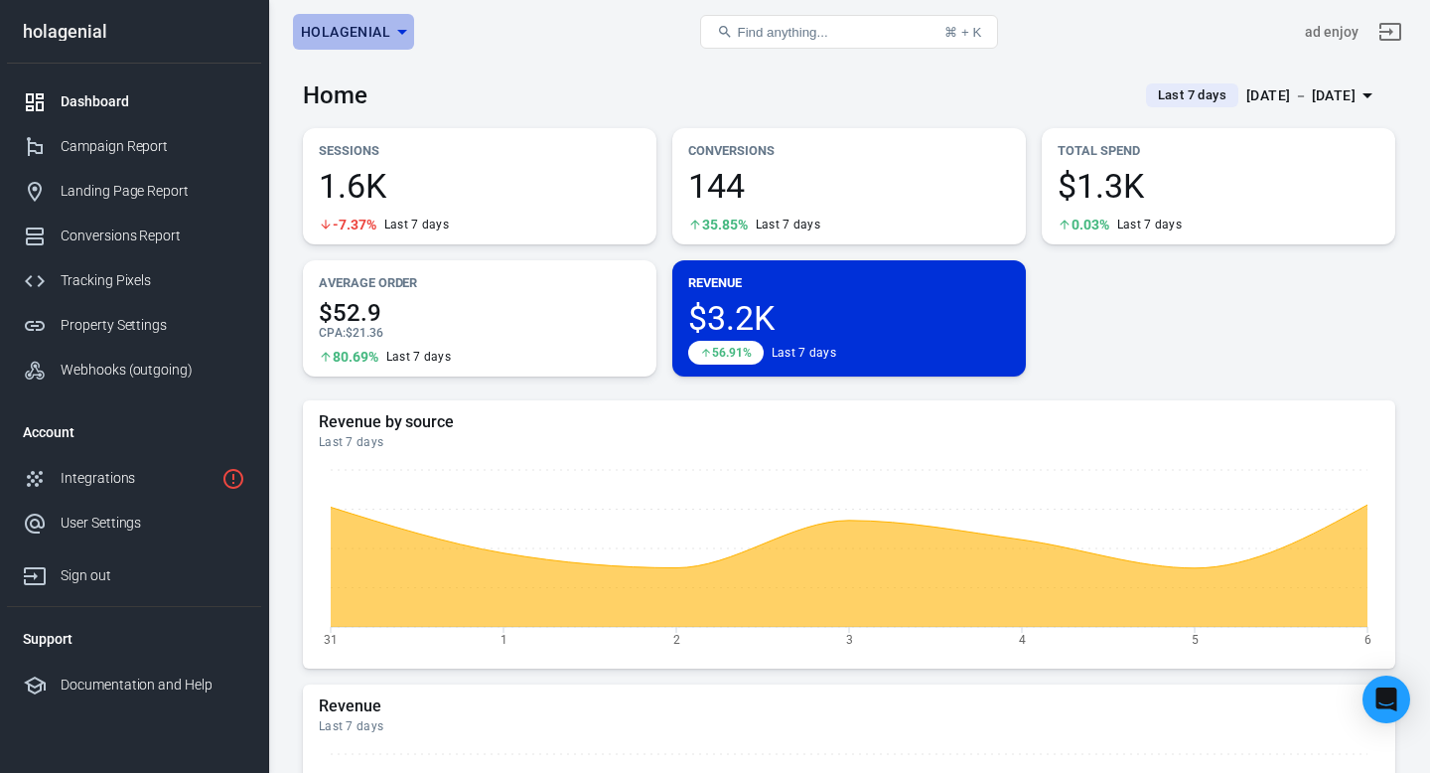
click at [392, 38] on icon "button" at bounding box center [402, 32] width 24 height 24
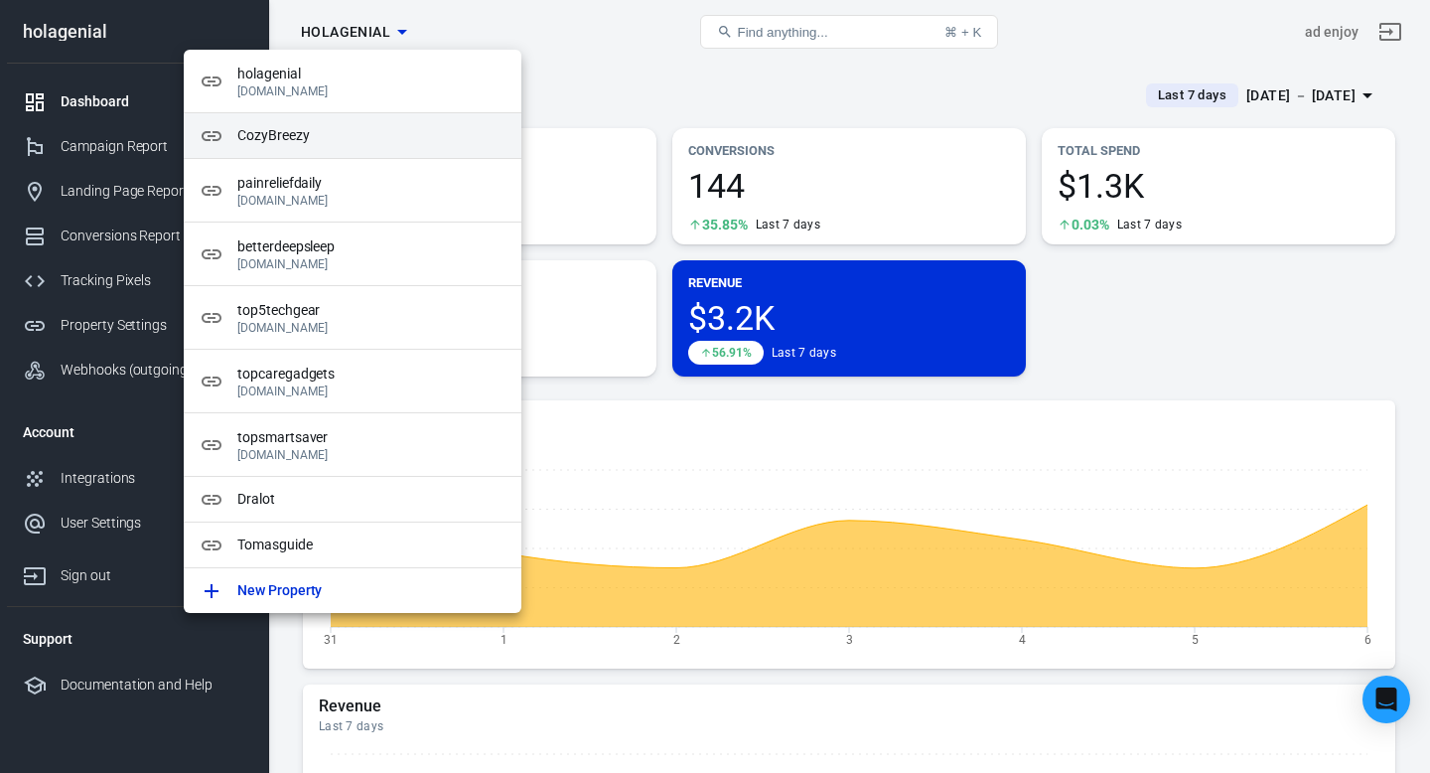
click at [372, 145] on span "CozyBreezy" at bounding box center [371, 135] width 268 height 21
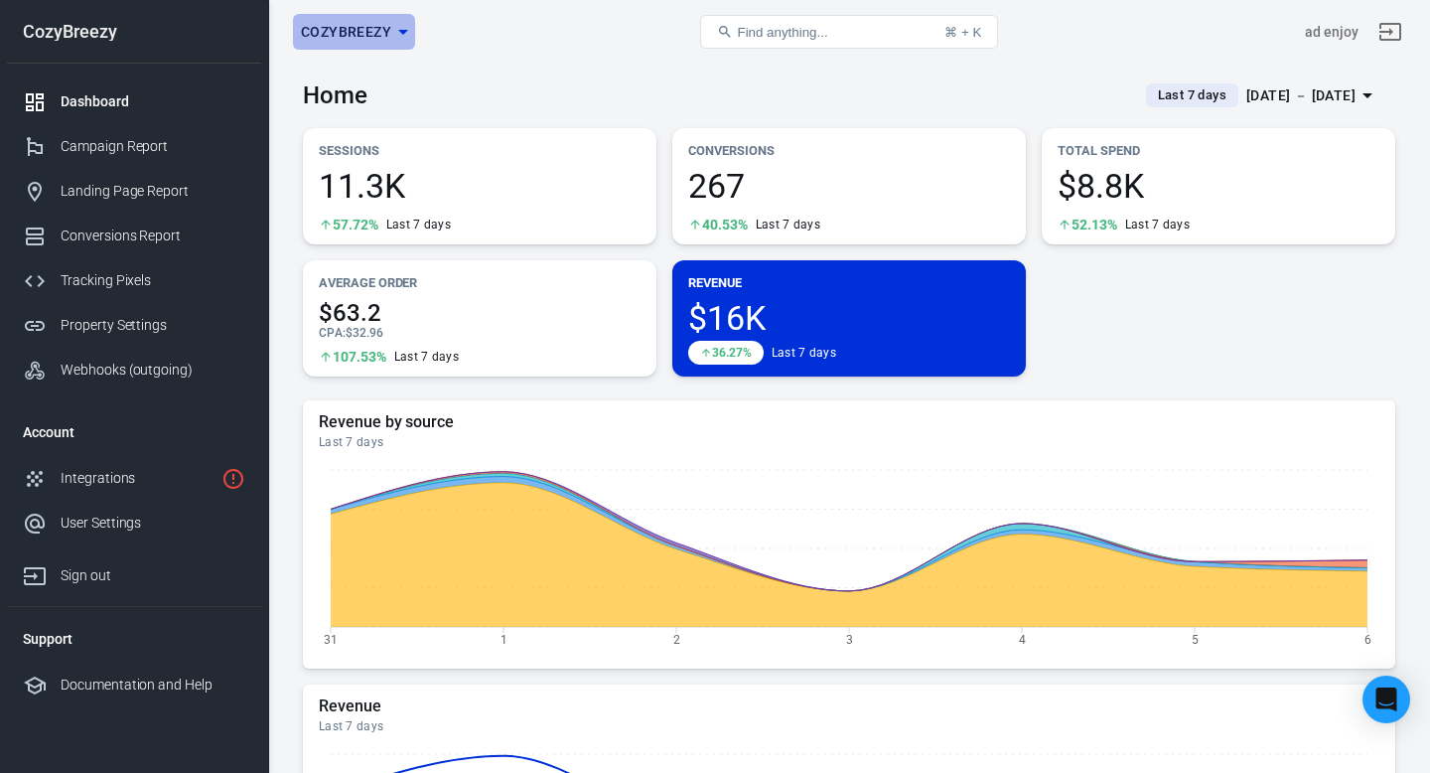
click at [396, 36] on icon "button" at bounding box center [403, 32] width 24 height 24
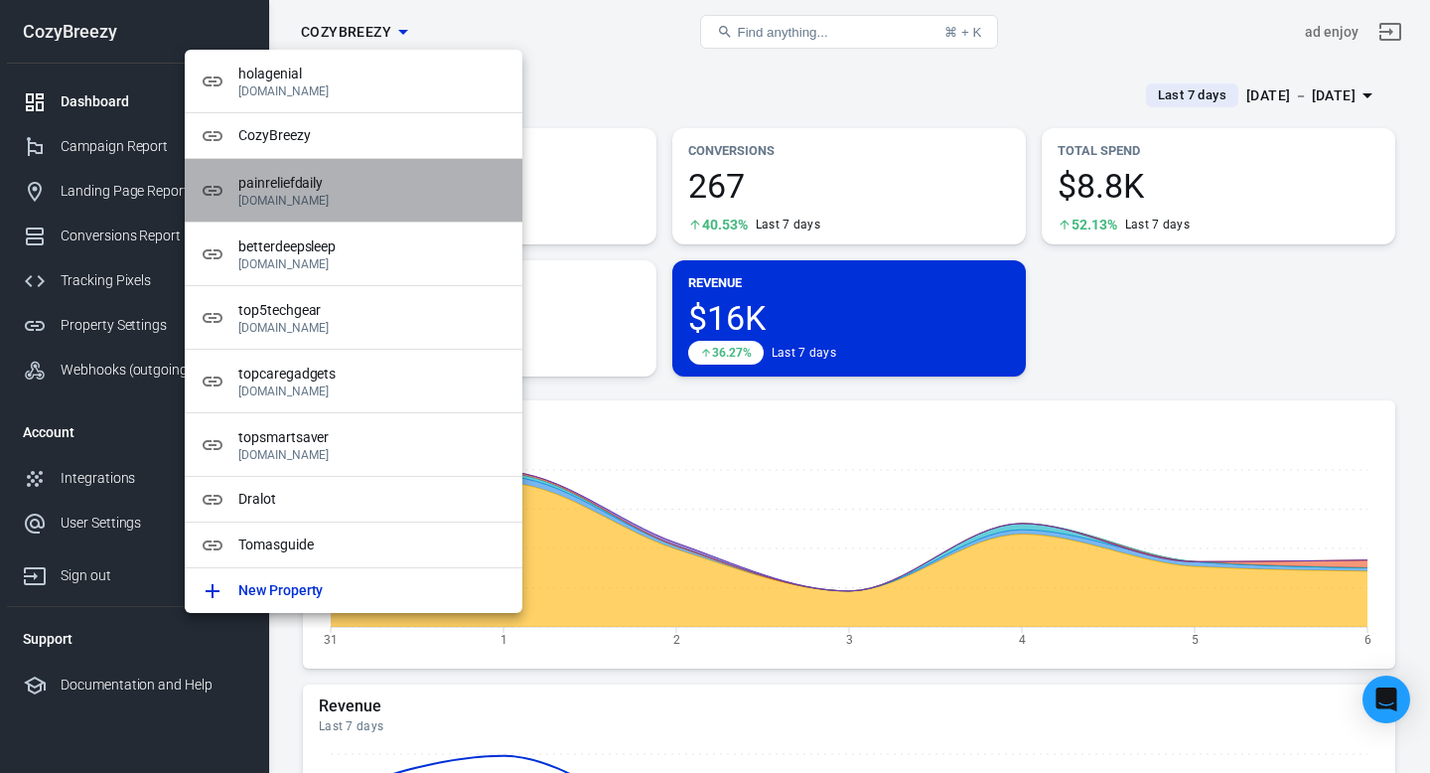
click at [369, 185] on span "painreliefdaily" at bounding box center [372, 183] width 268 height 21
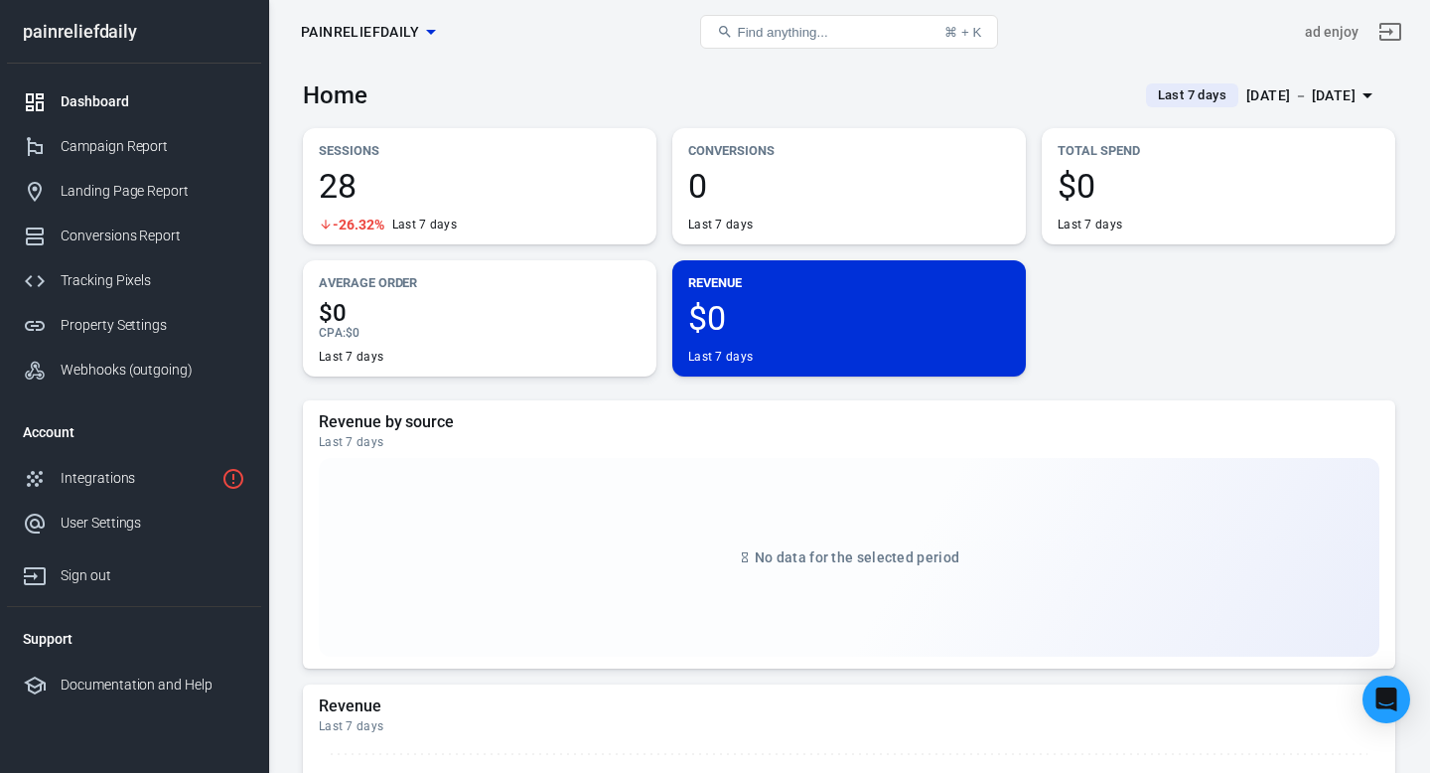
click at [426, 35] on icon "button" at bounding box center [431, 32] width 24 height 24
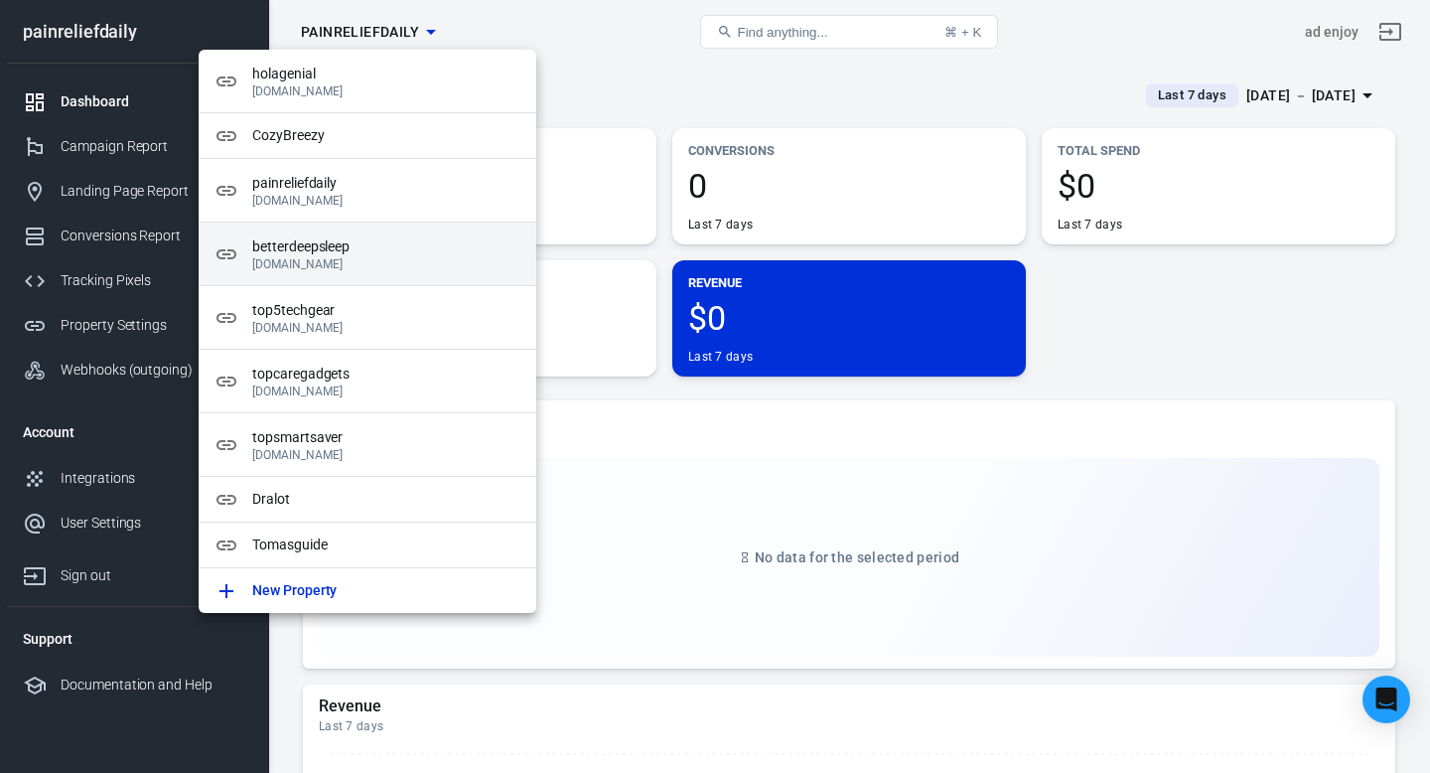
click at [362, 263] on p "[DOMAIN_NAME]" at bounding box center [386, 264] width 268 height 14
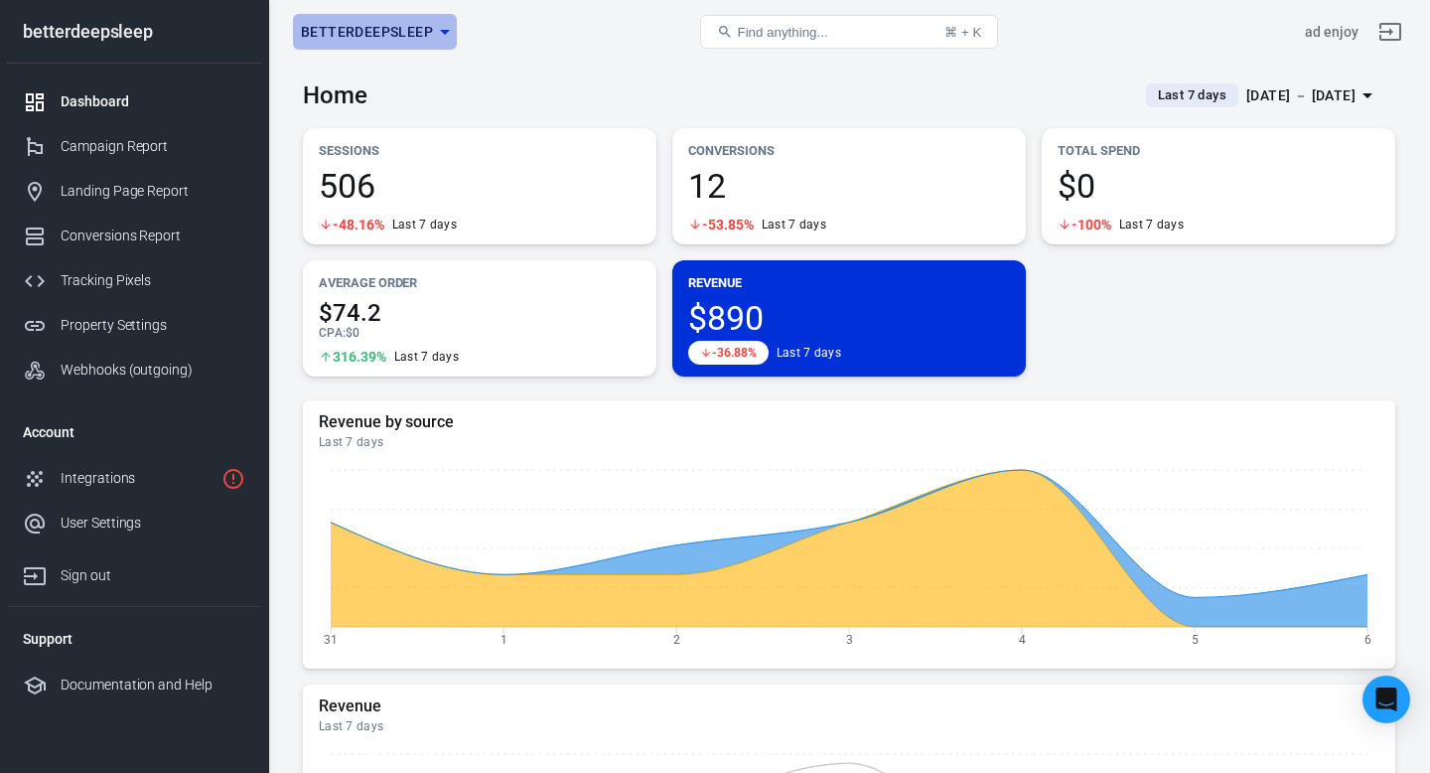
click at [439, 41] on icon "button" at bounding box center [445, 32] width 24 height 24
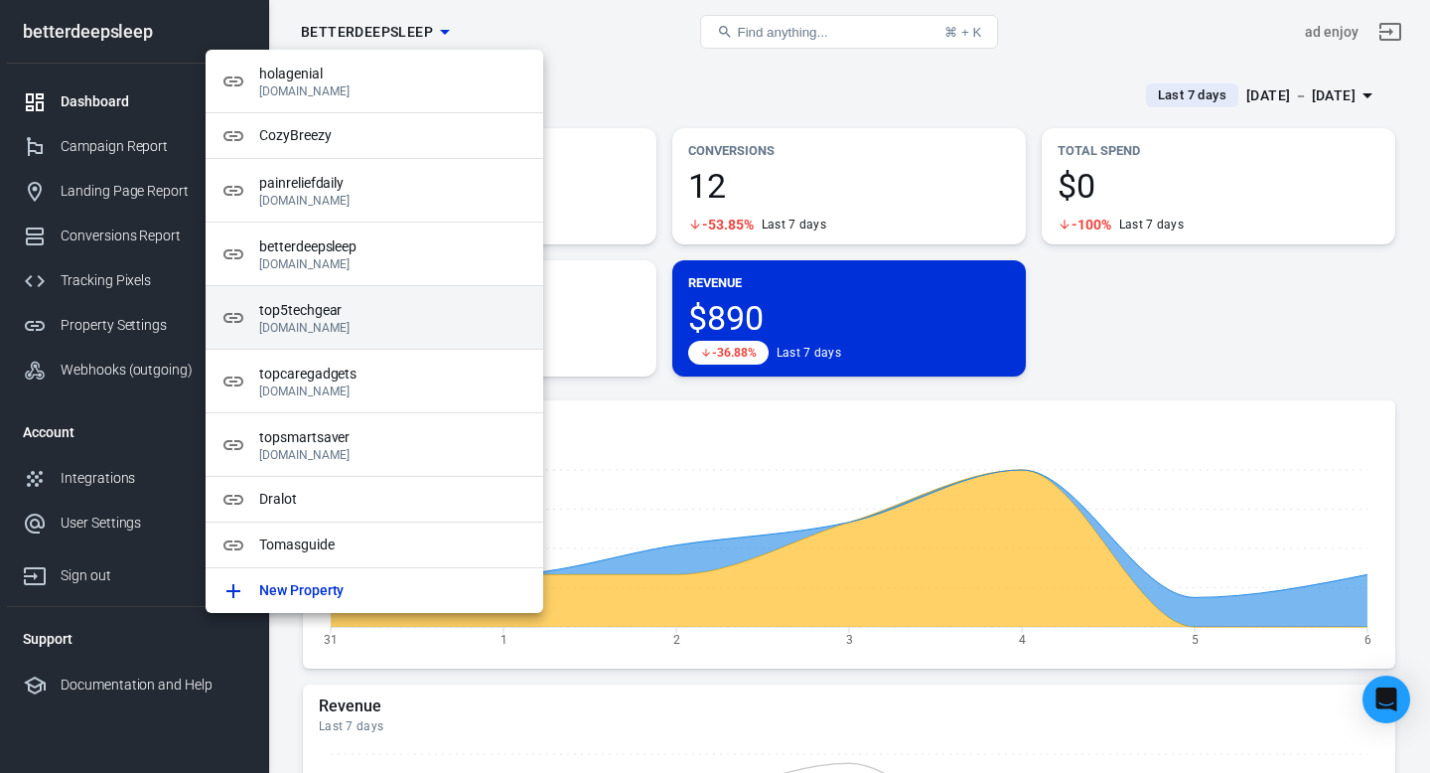
click at [405, 316] on span "top5techgear" at bounding box center [393, 310] width 268 height 21
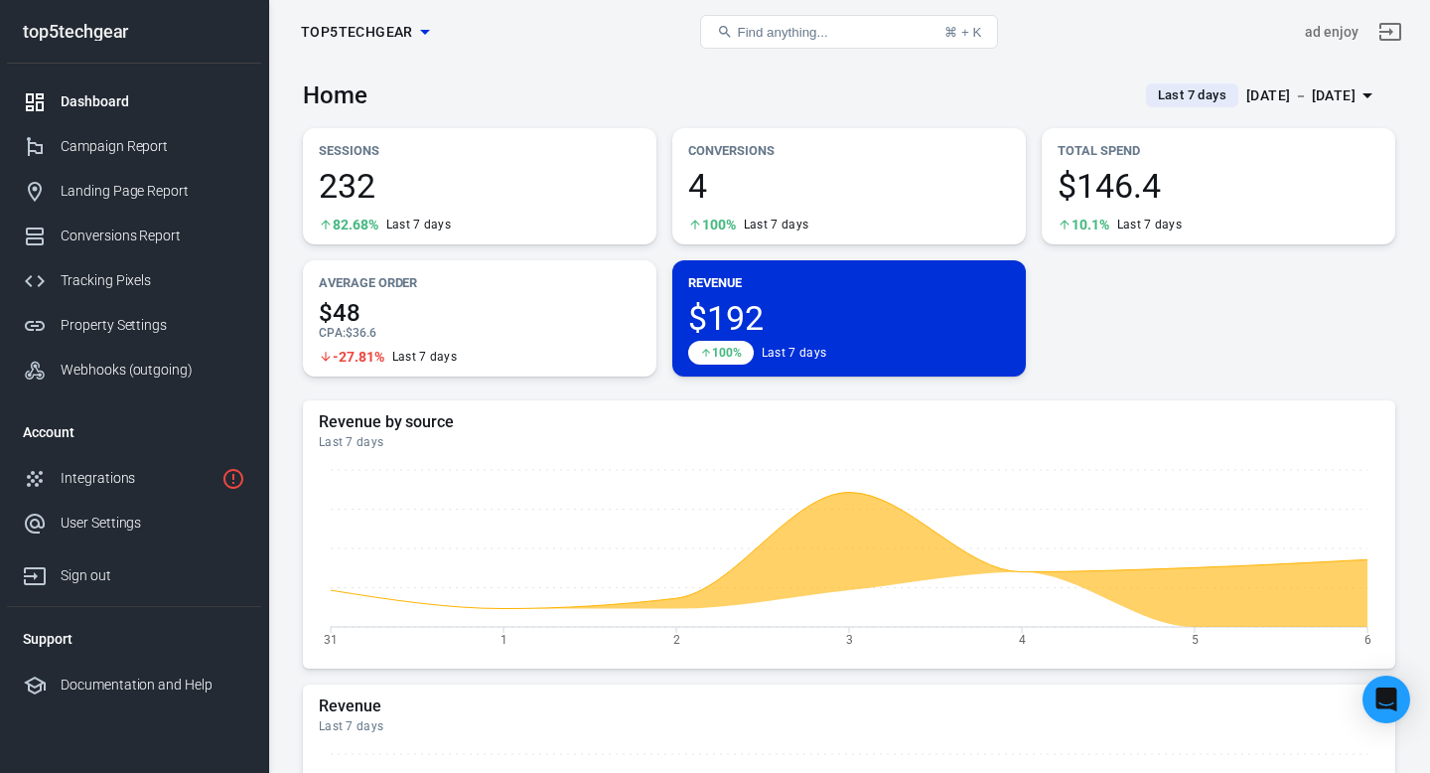
click at [421, 32] on icon "button" at bounding box center [425, 32] width 10 height 5
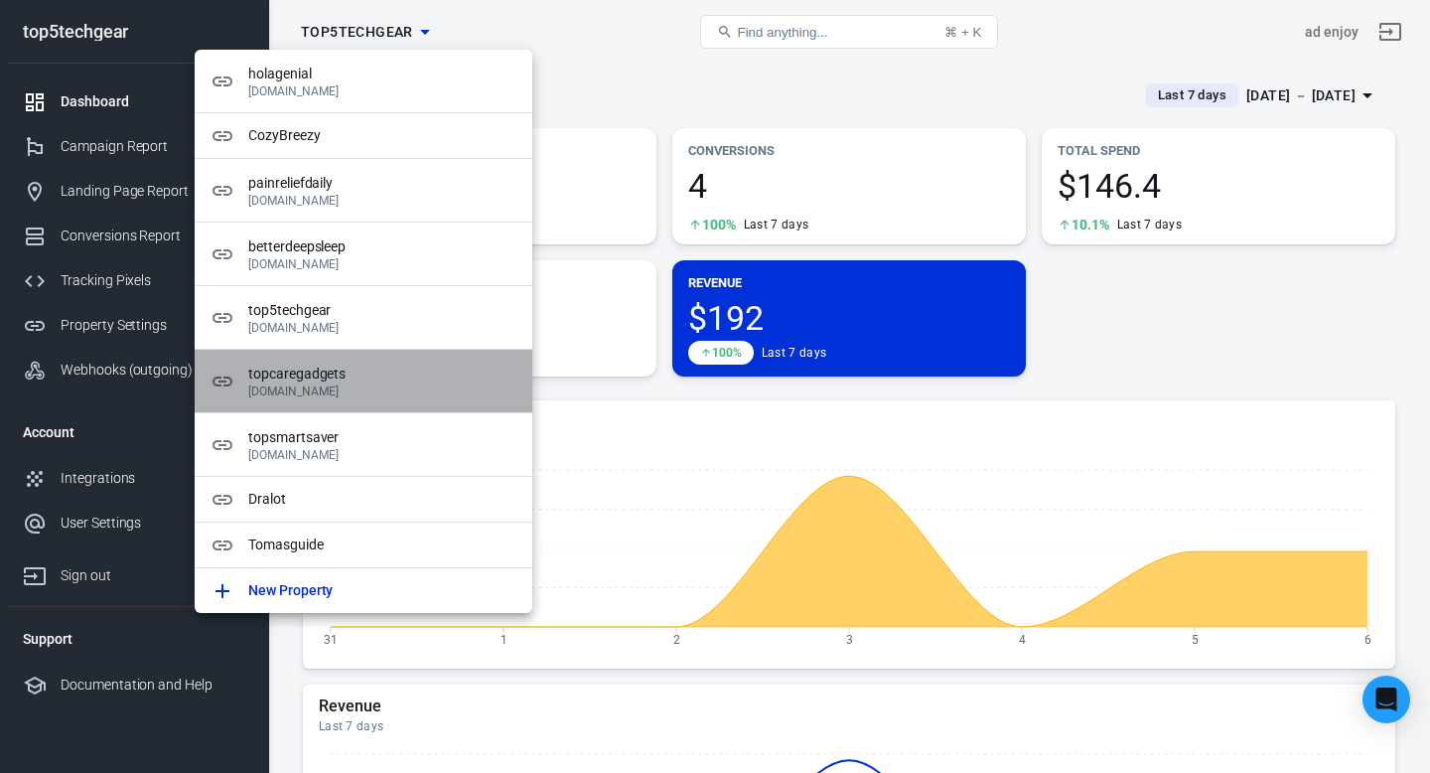
click at [357, 393] on p "[DOMAIN_NAME]" at bounding box center [382, 391] width 268 height 14
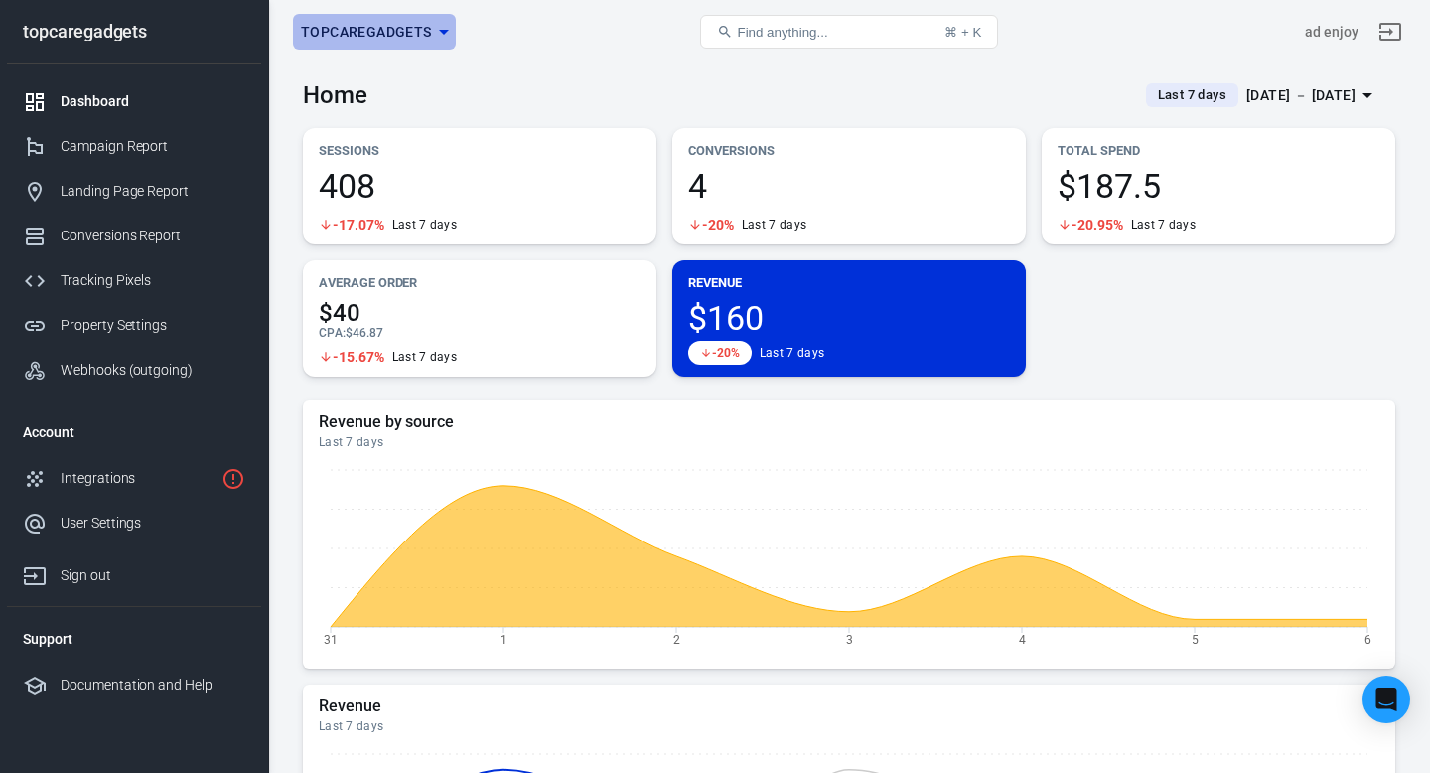
click at [446, 35] on icon "button" at bounding box center [444, 32] width 24 height 24
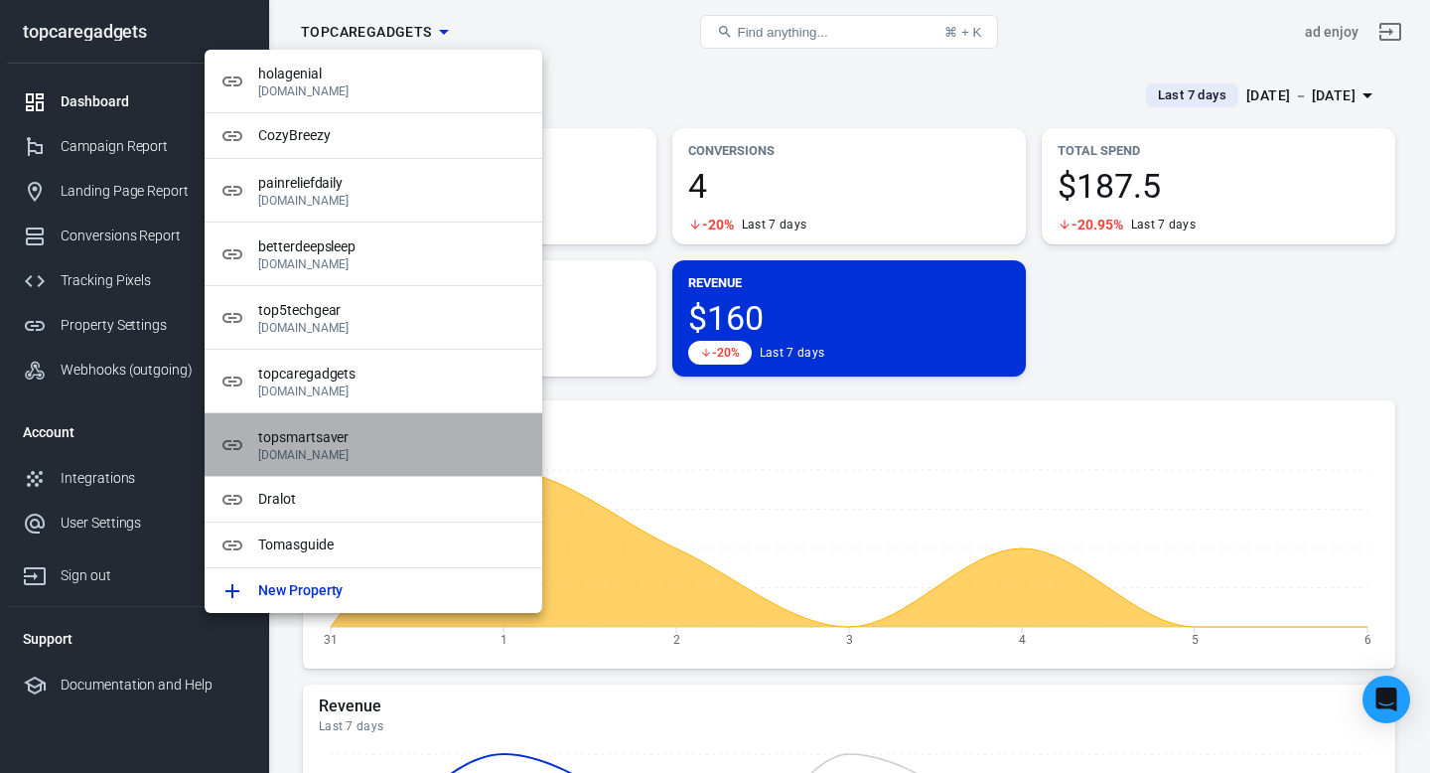
click at [382, 446] on span "topsmartsaver" at bounding box center [392, 437] width 268 height 21
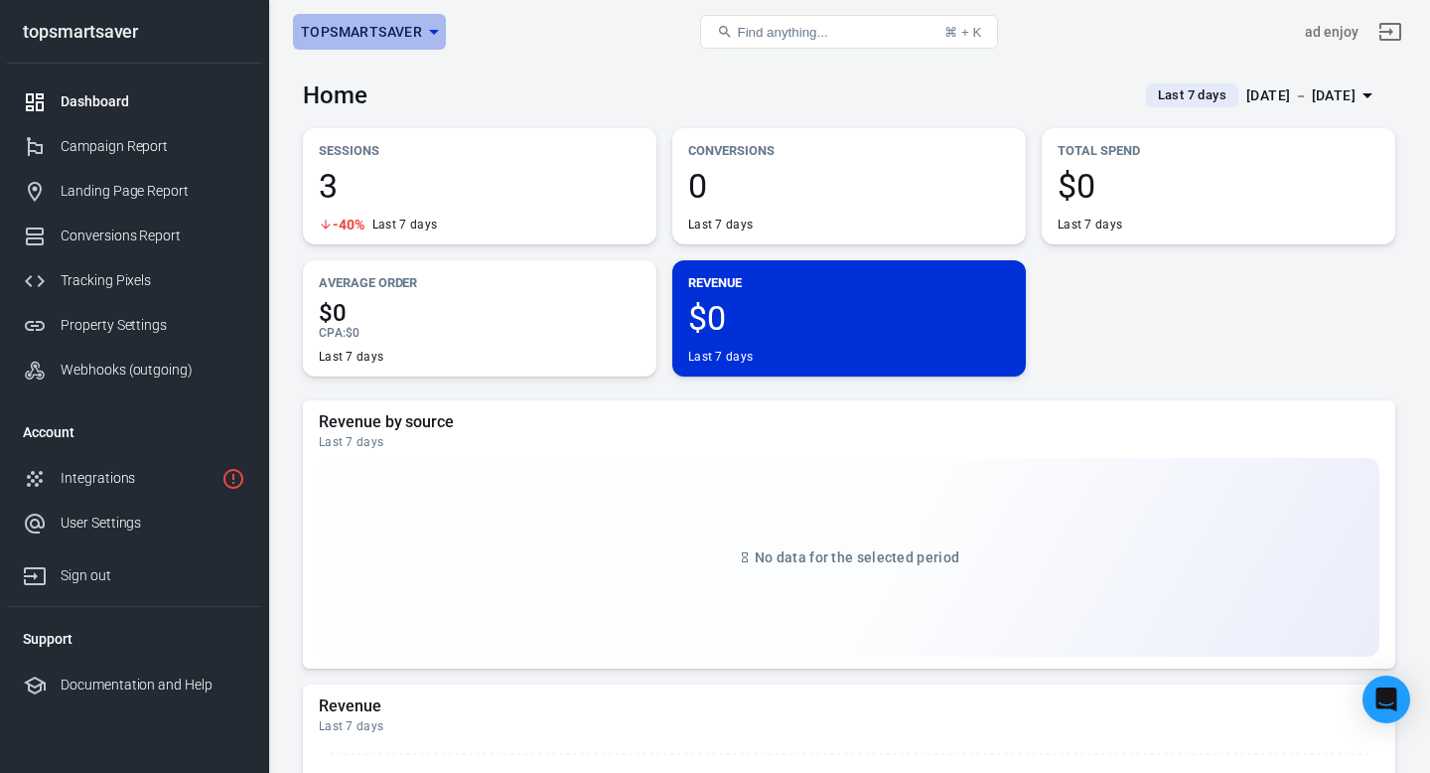
click at [431, 30] on icon "button" at bounding box center [434, 32] width 10 height 5
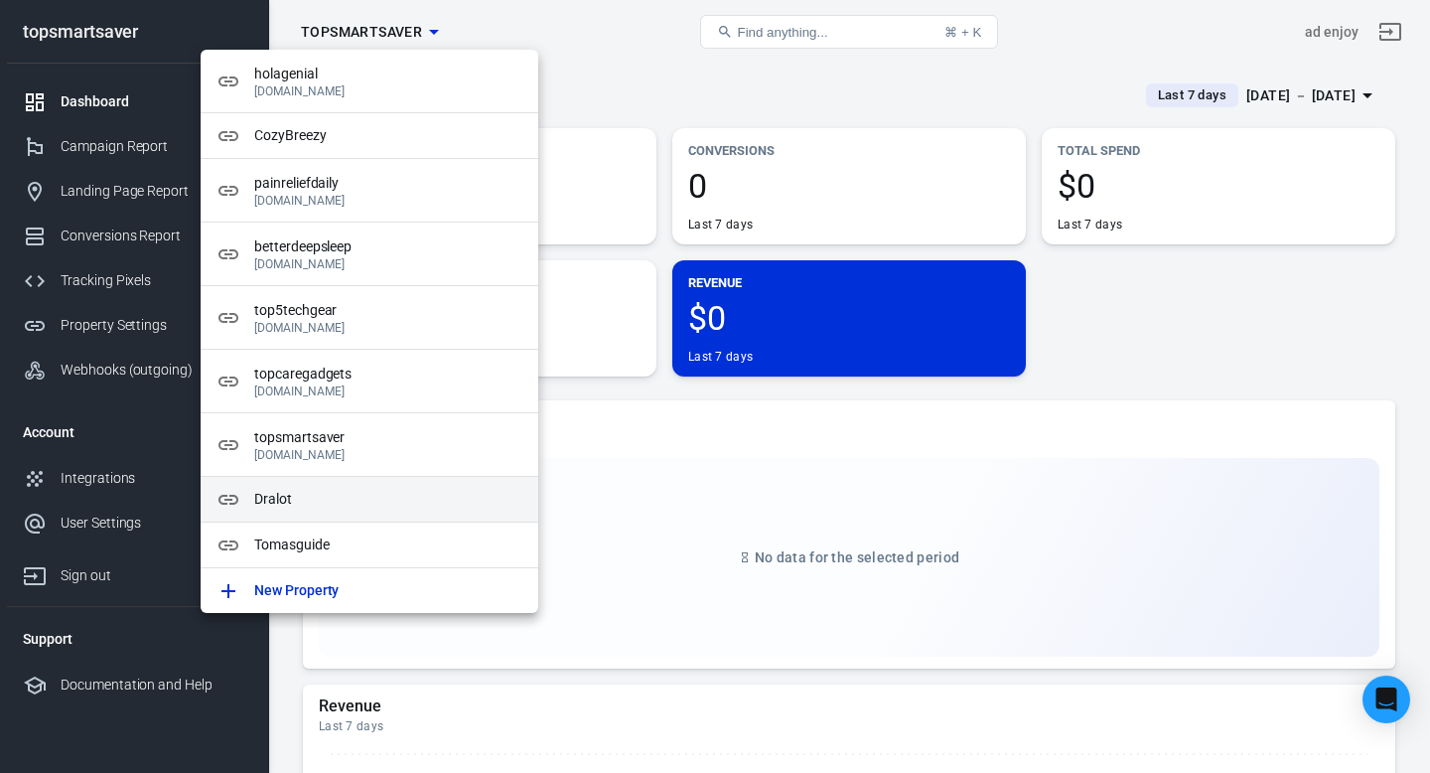
click at [365, 512] on div "Dralot" at bounding box center [370, 500] width 338 height 46
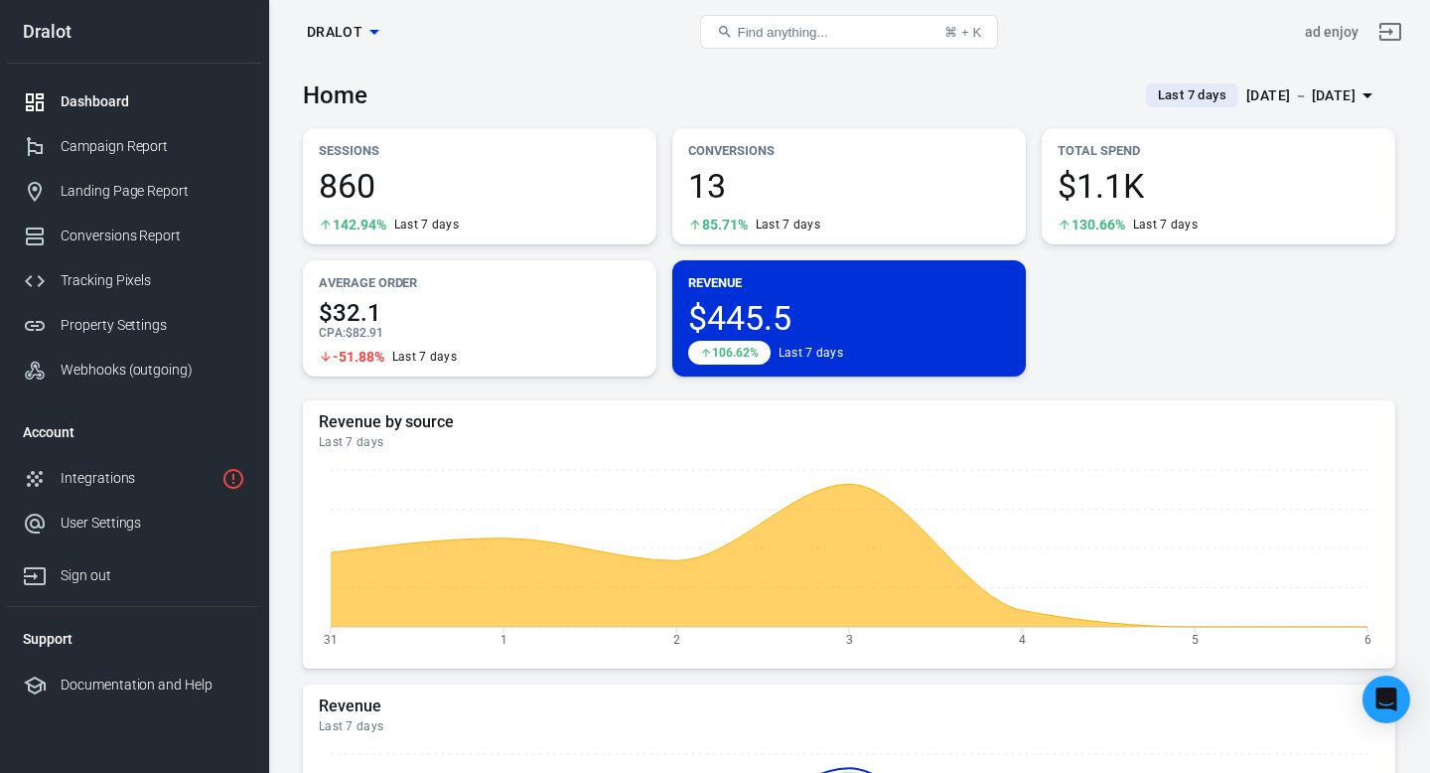
click at [373, 35] on icon "button" at bounding box center [375, 32] width 24 height 24
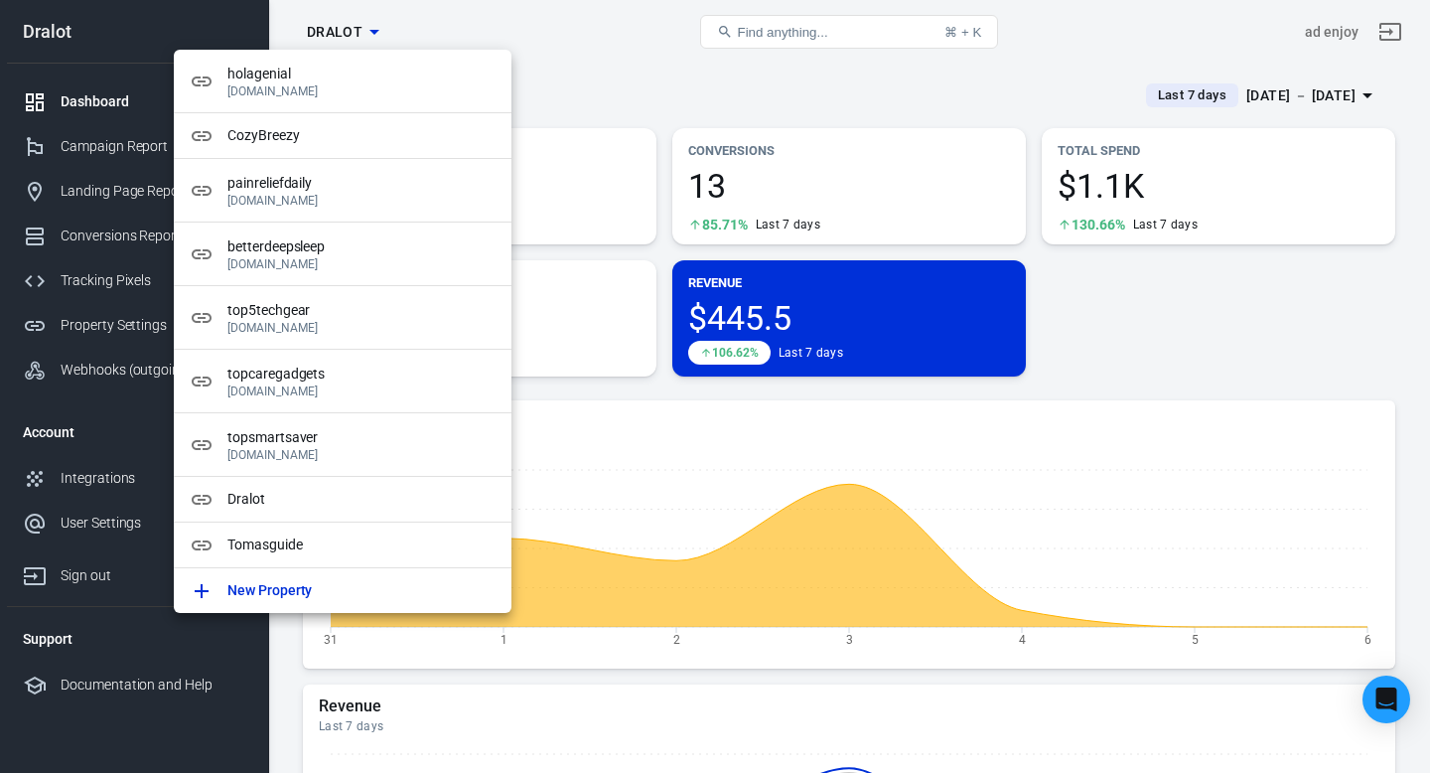
click at [539, 18] on div at bounding box center [715, 386] width 1430 height 773
